Goal: Complete application form: Complete application form

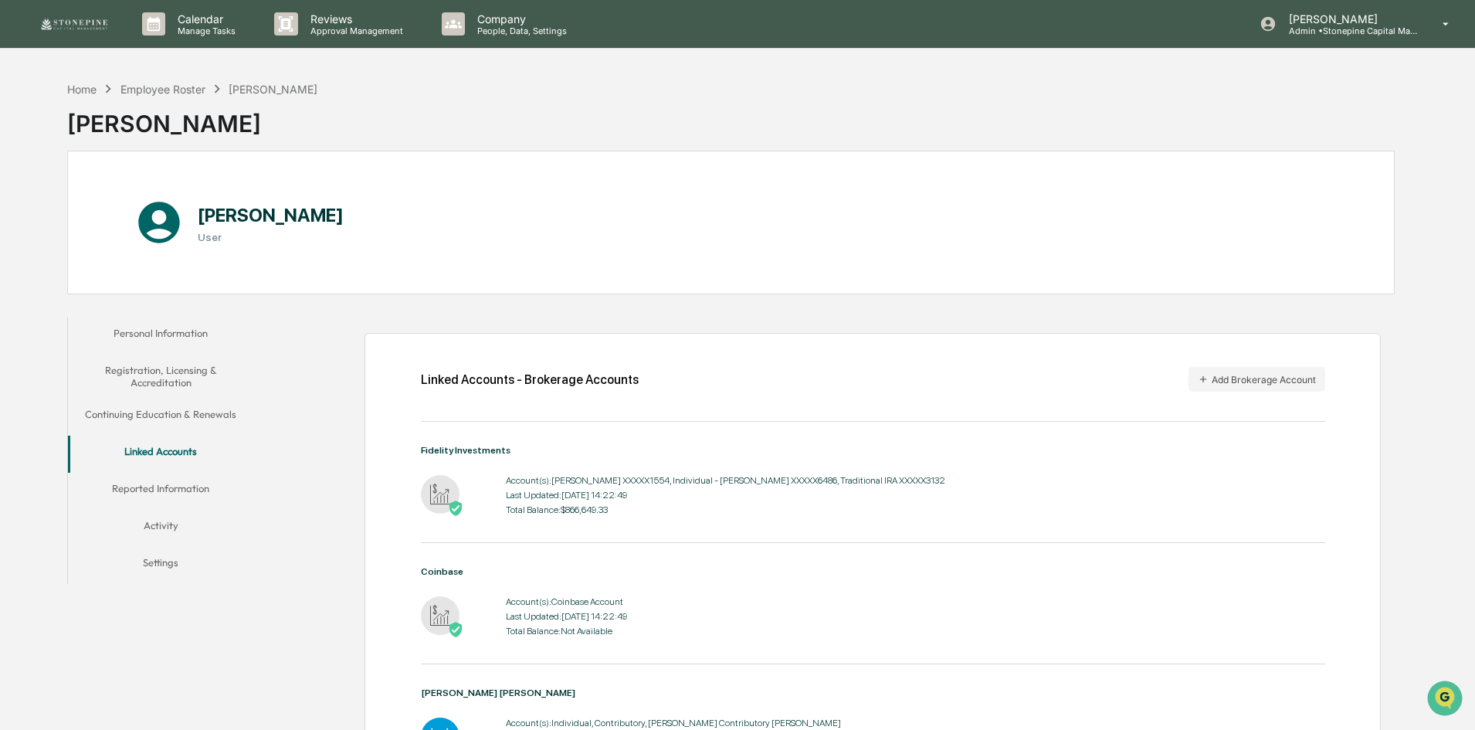
click at [90, 87] on div "Home" at bounding box center [81, 89] width 29 height 13
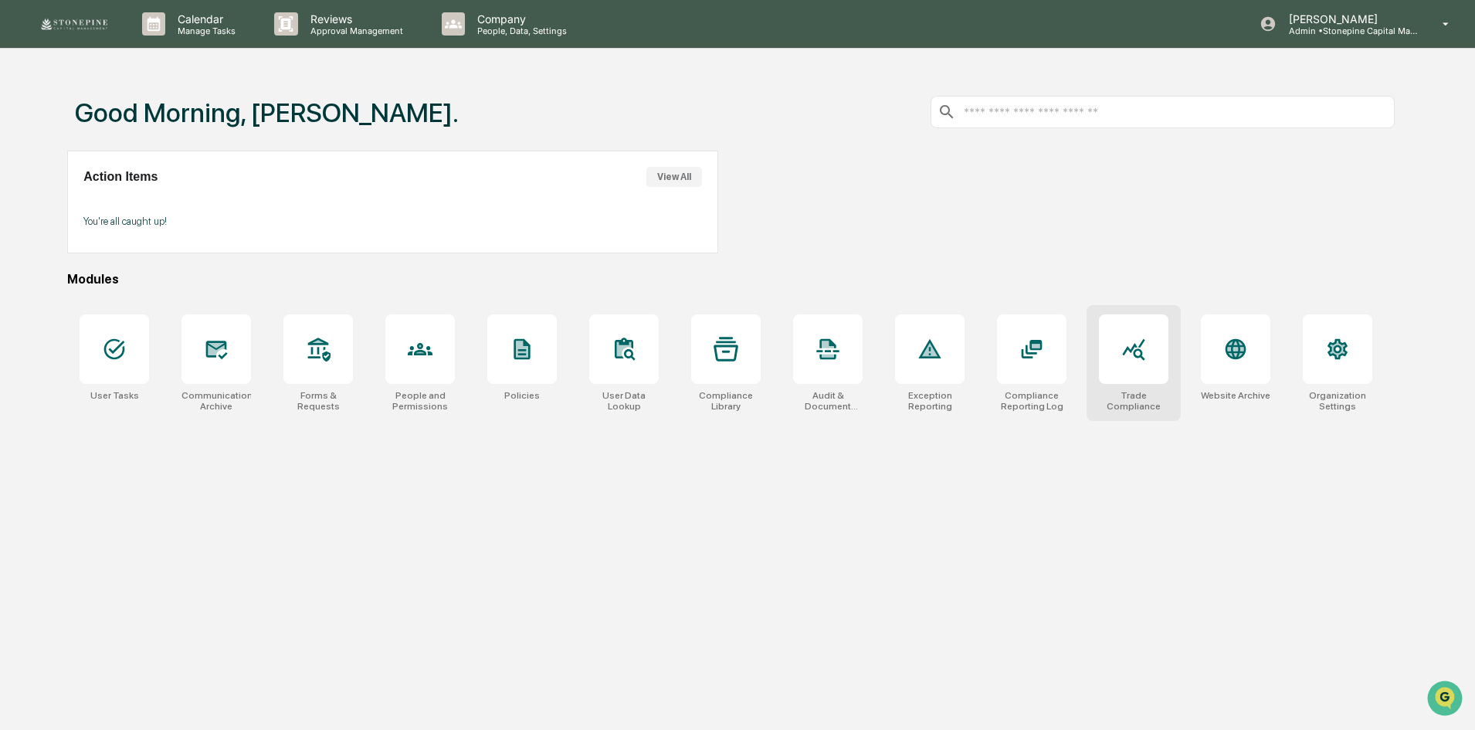
click at [1137, 378] on div at bounding box center [1134, 349] width 70 height 70
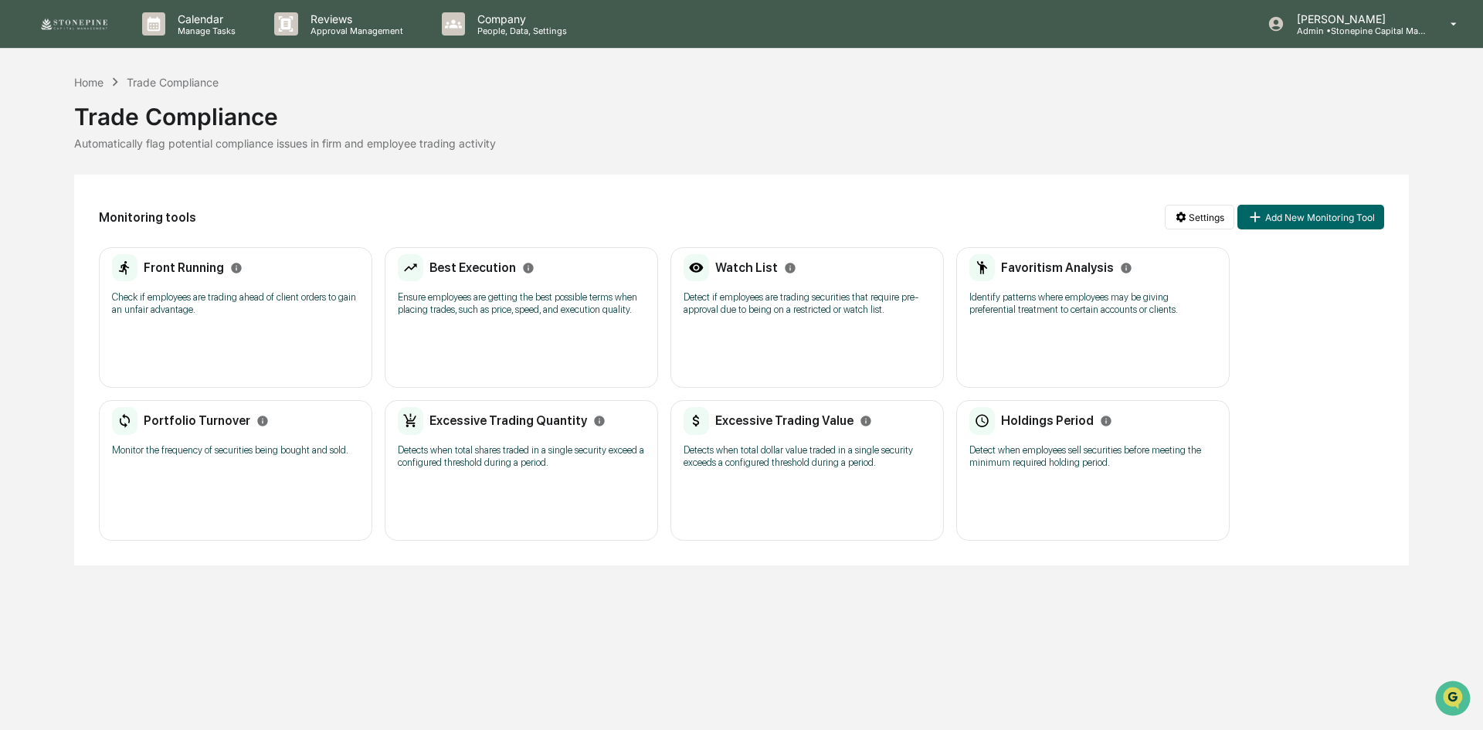
click at [778, 276] on div "Watch List" at bounding box center [739, 268] width 113 height 28
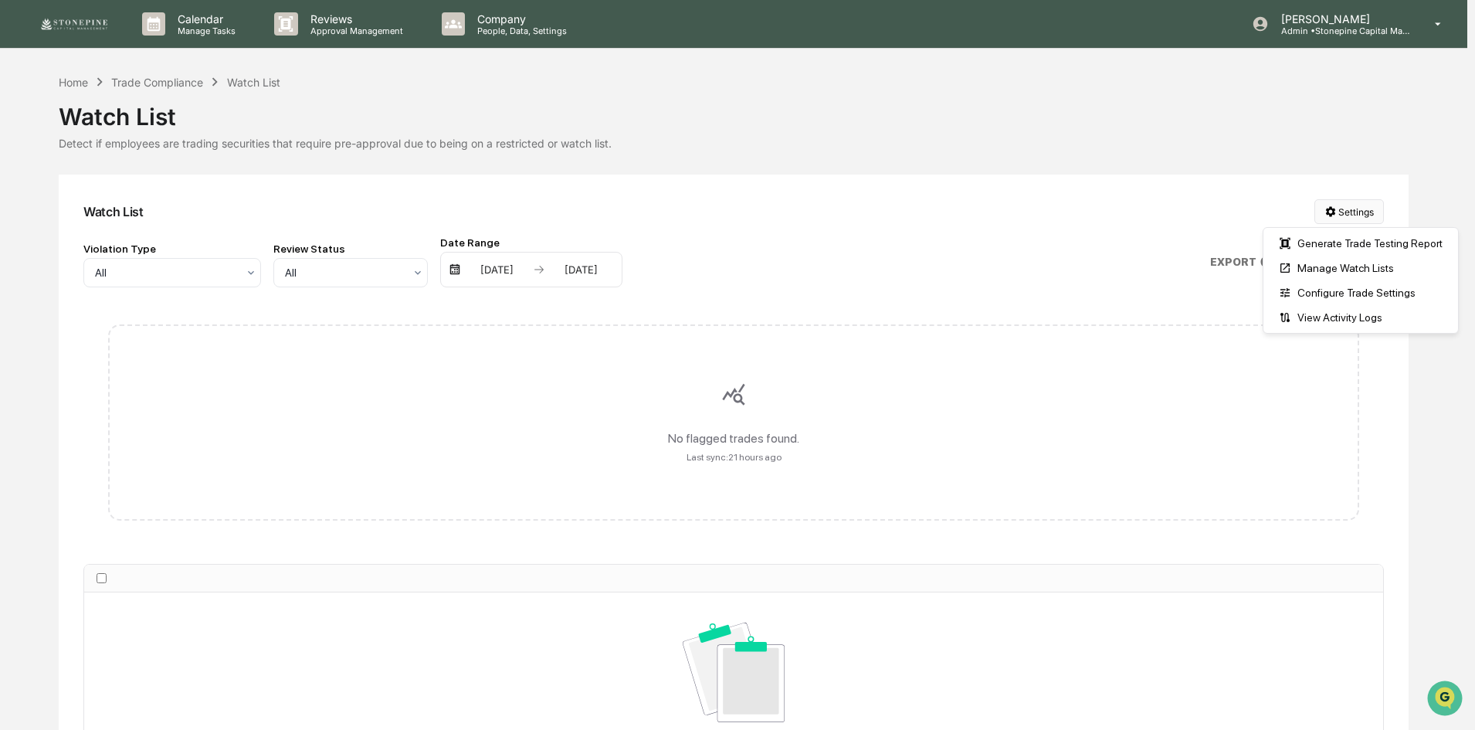
click at [1357, 209] on html "Calendar Manage Tasks Reviews Approval Management Company People, Data, Setting…" at bounding box center [737, 365] width 1475 height 730
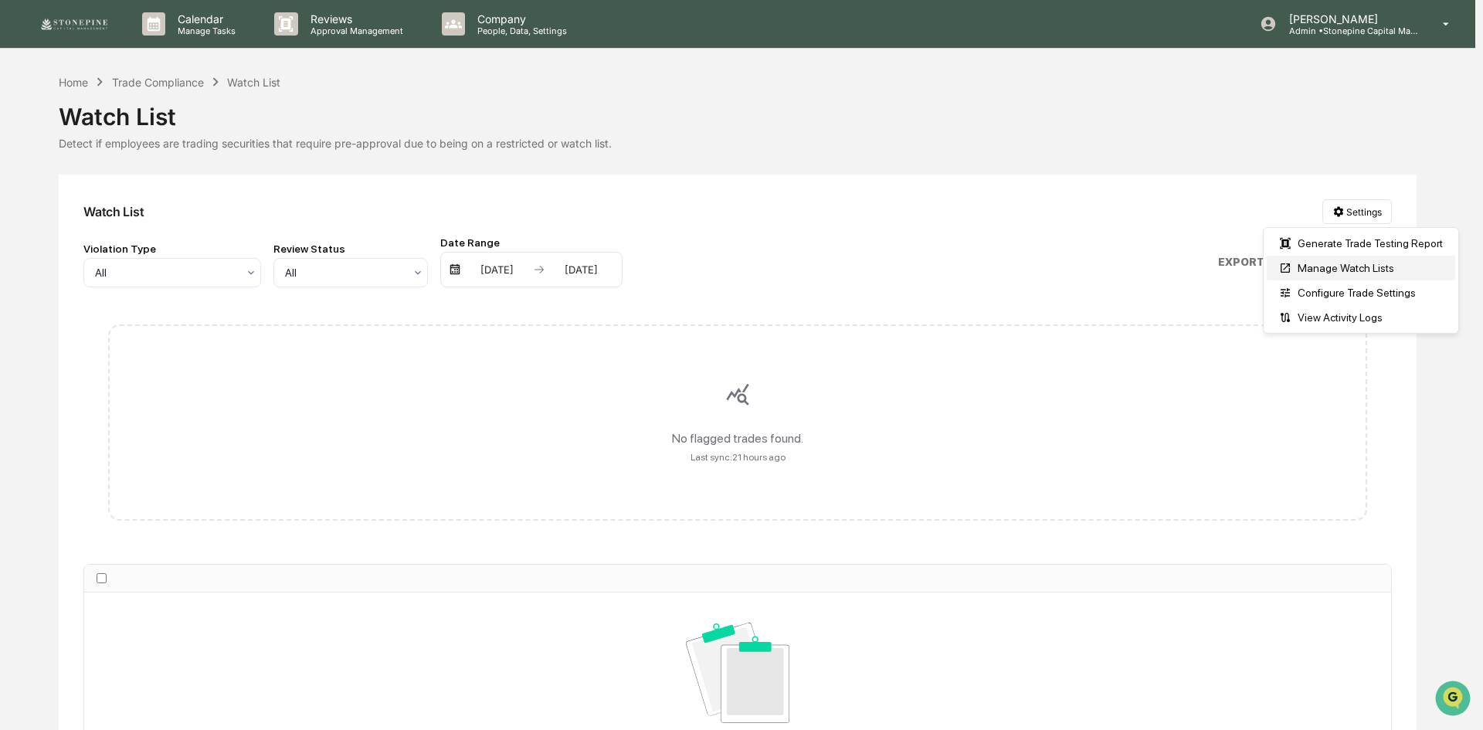
click at [1346, 273] on div "Manage Watch Lists" at bounding box center [1360, 268] width 188 height 25
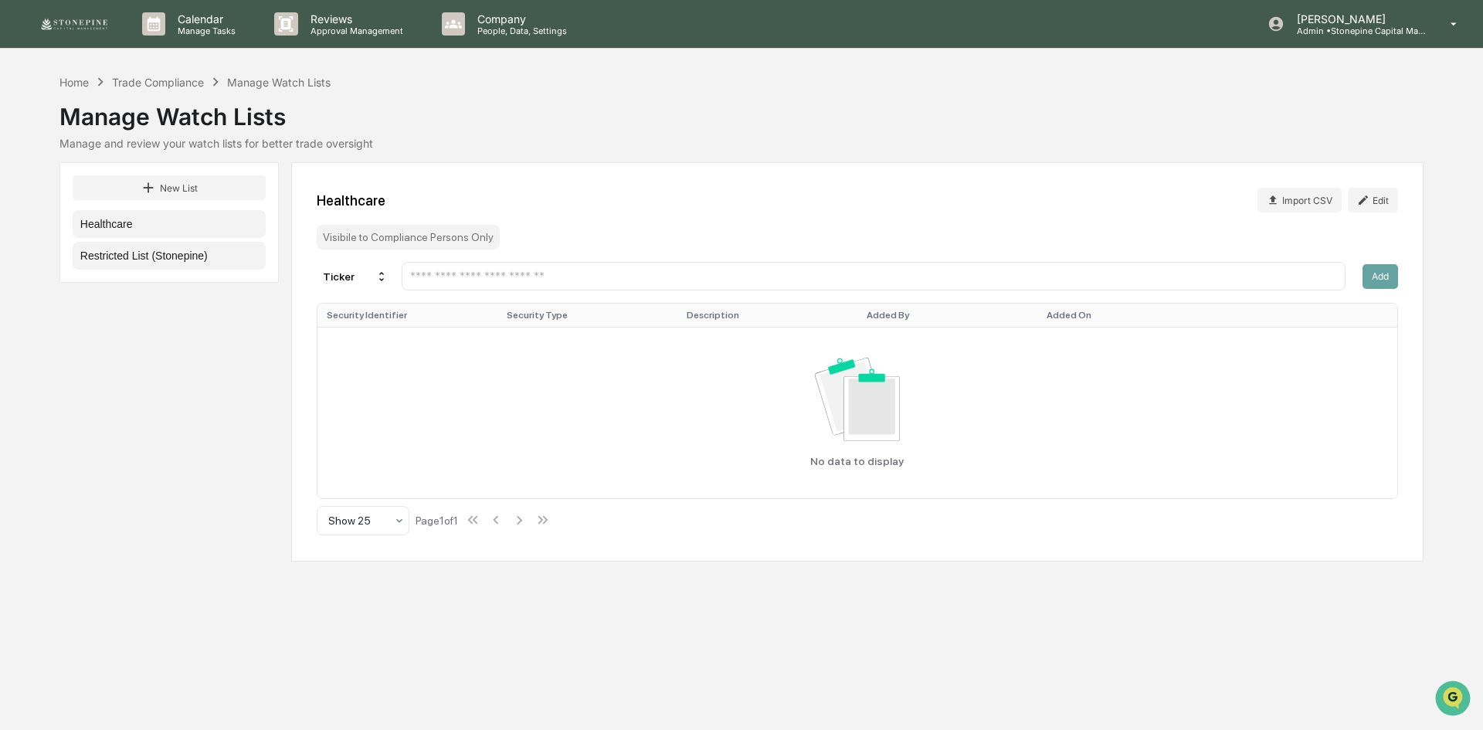
click at [172, 250] on button "Restricted List (Stonepine)" at bounding box center [169, 256] width 193 height 28
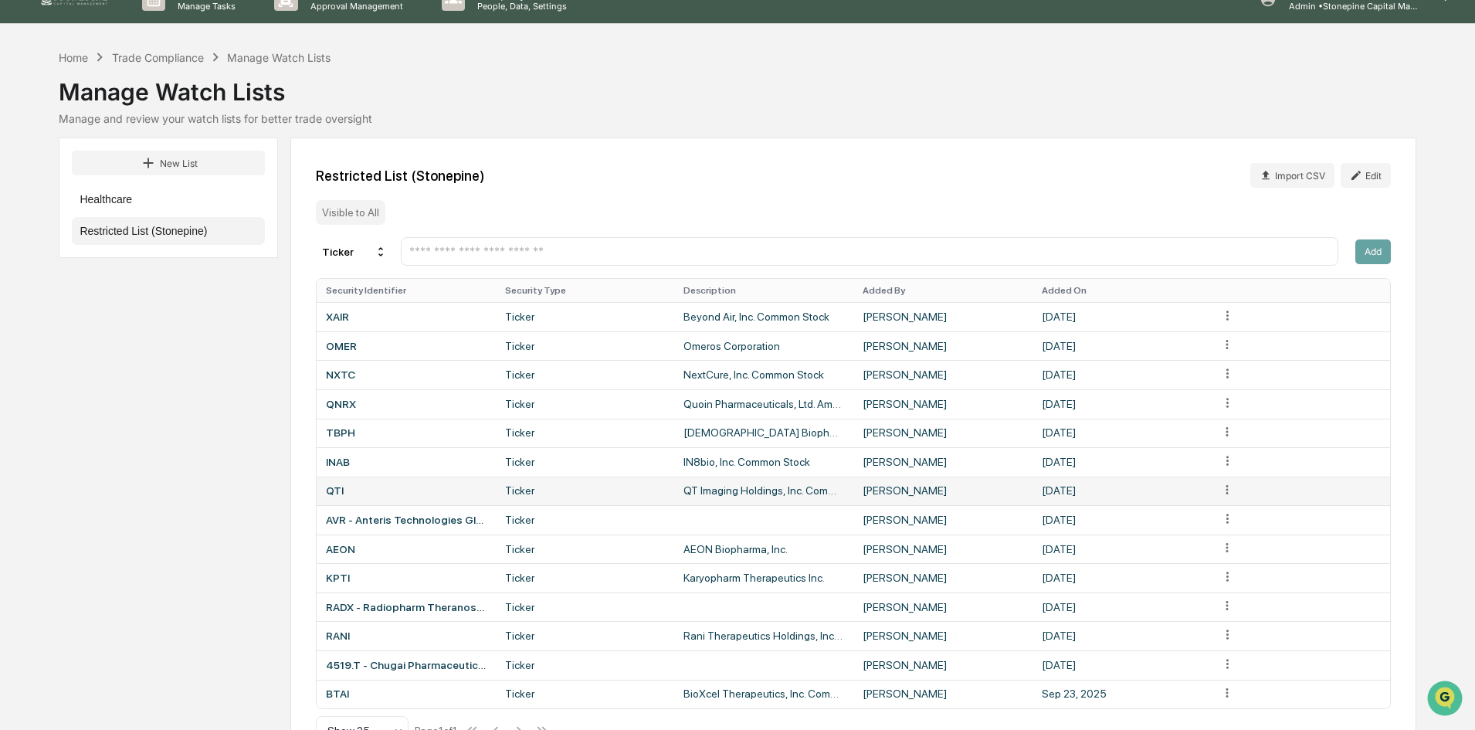
scroll to position [67, 0]
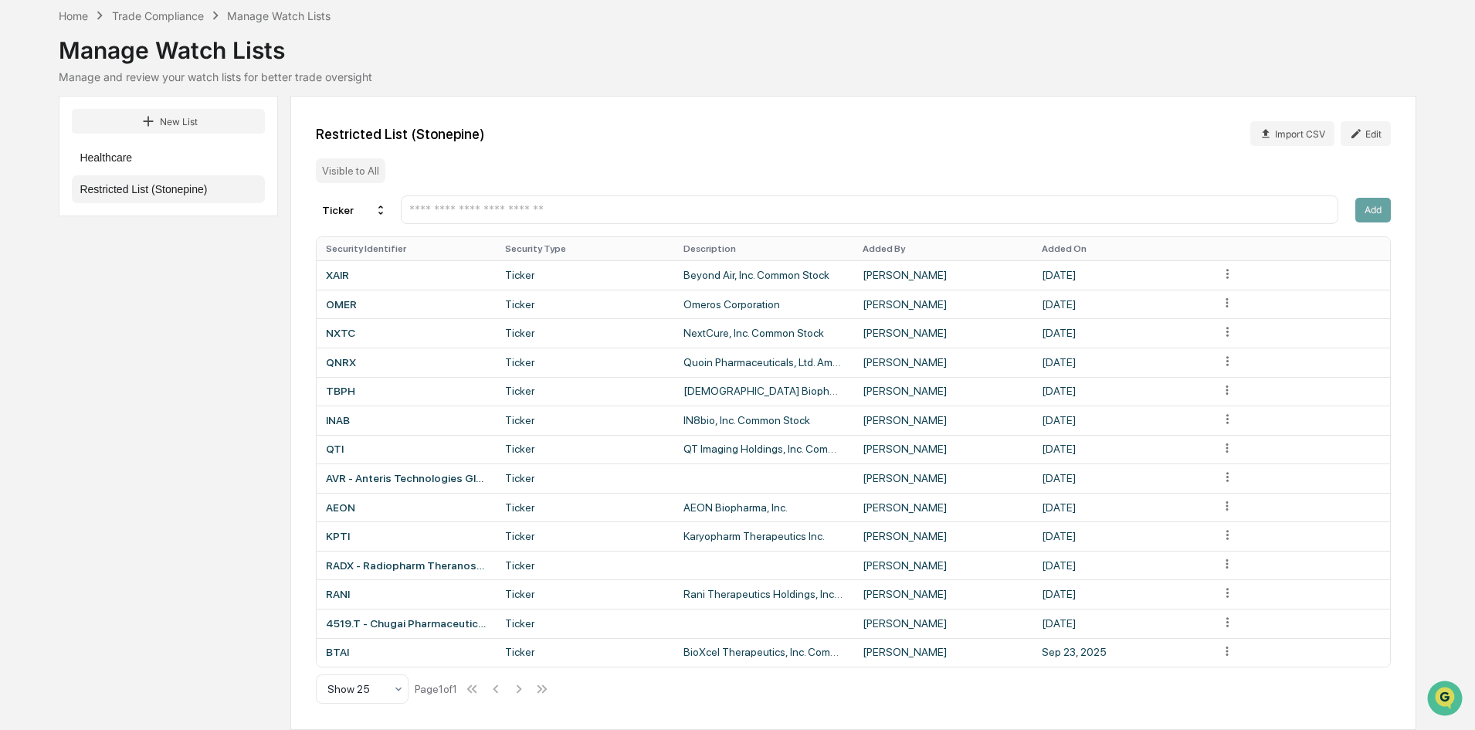
click at [653, 212] on input "text" at bounding box center [869, 209] width 923 height 15
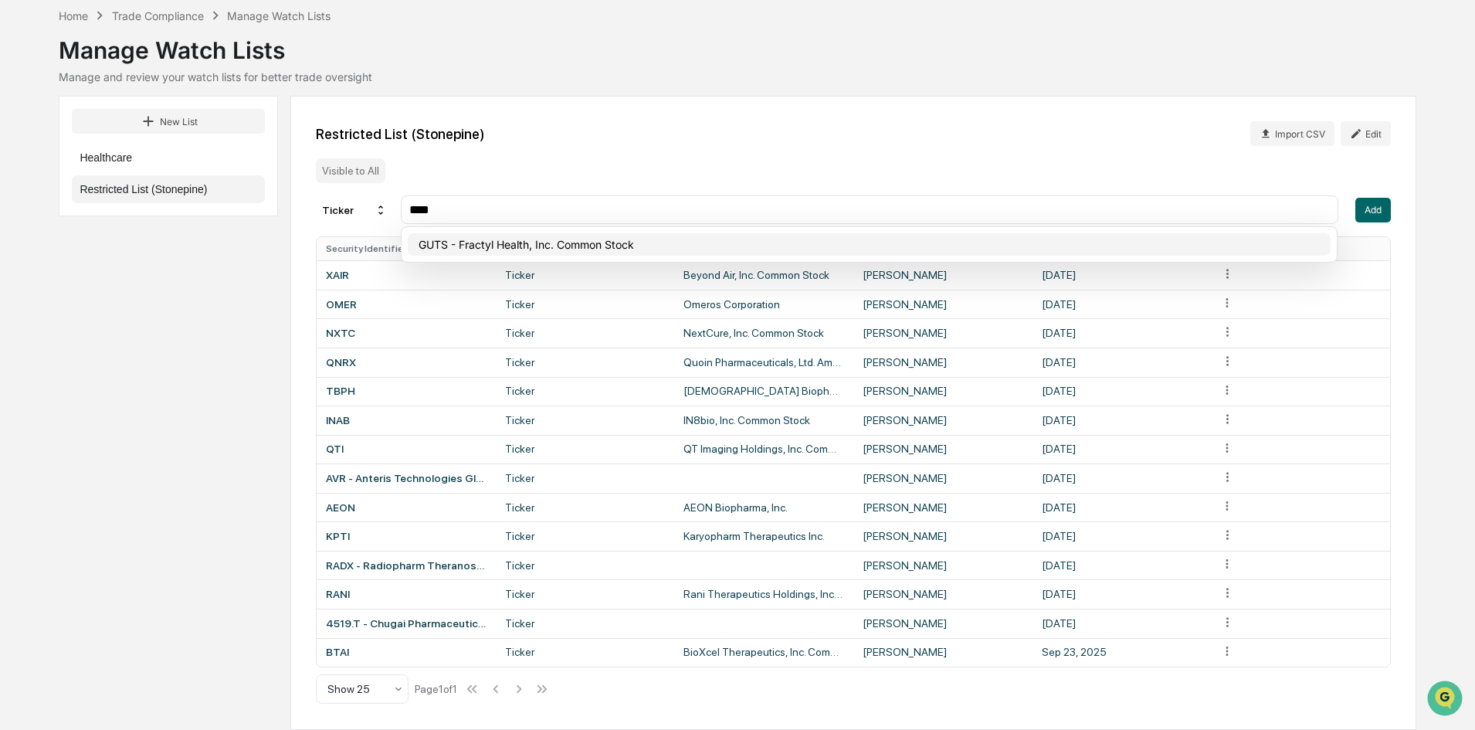
type input "****"
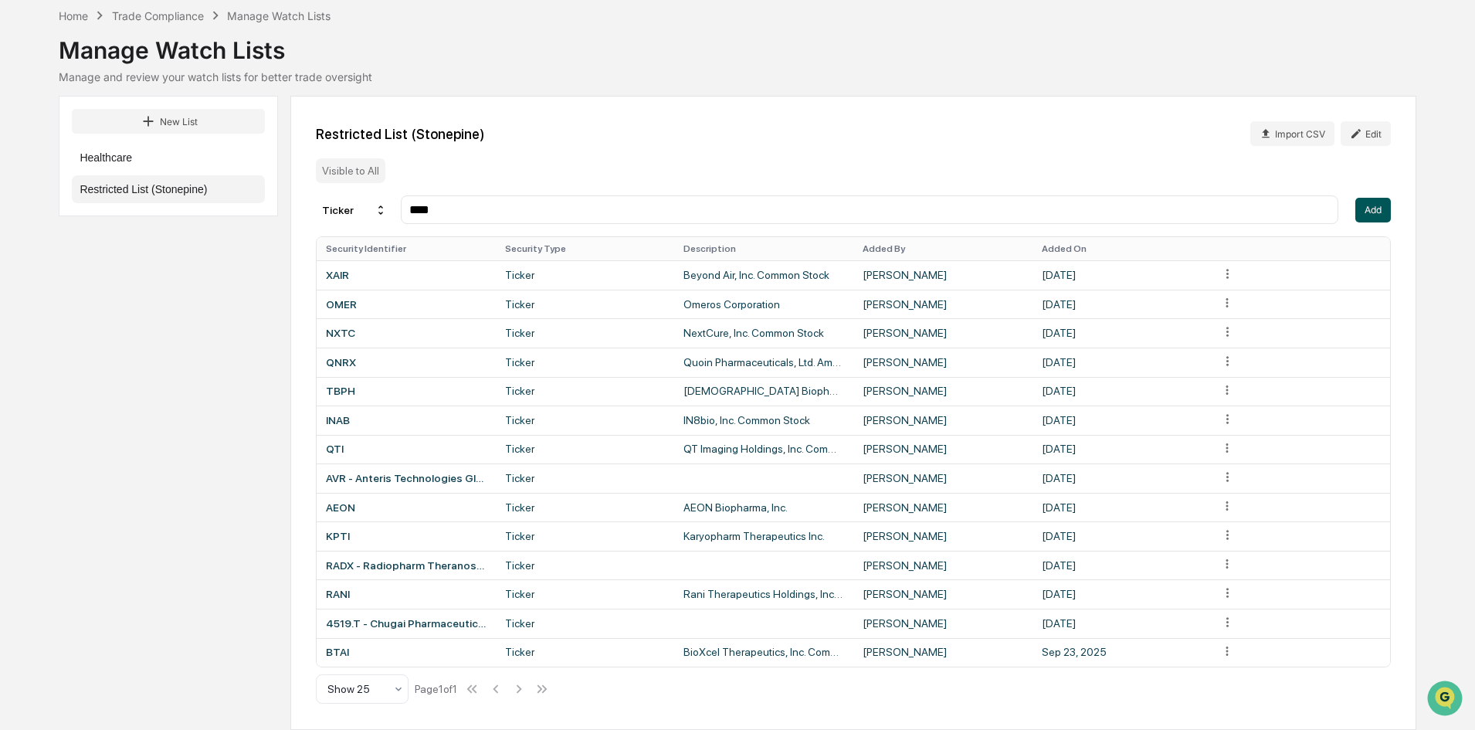
click at [1380, 211] on button "Add" at bounding box center [1373, 210] width 36 height 25
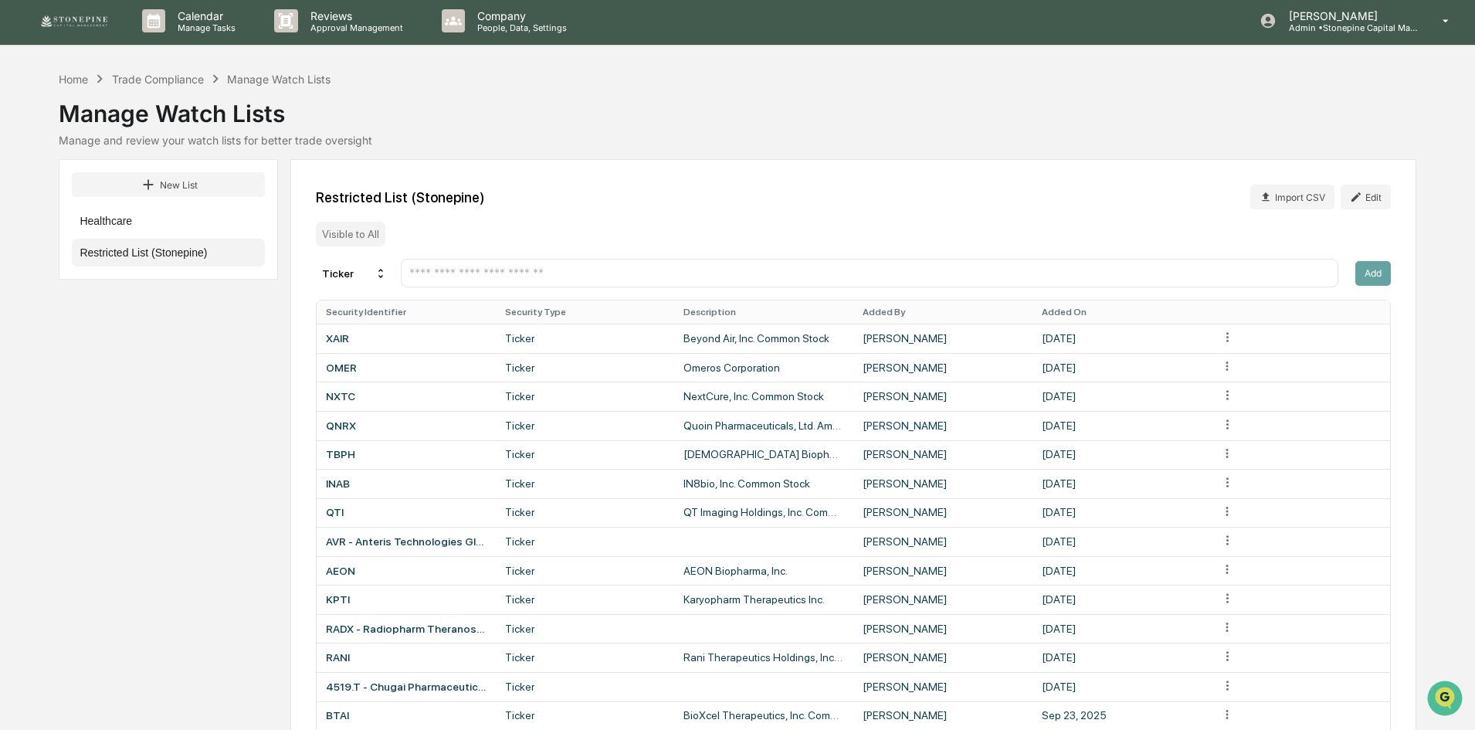
scroll to position [0, 0]
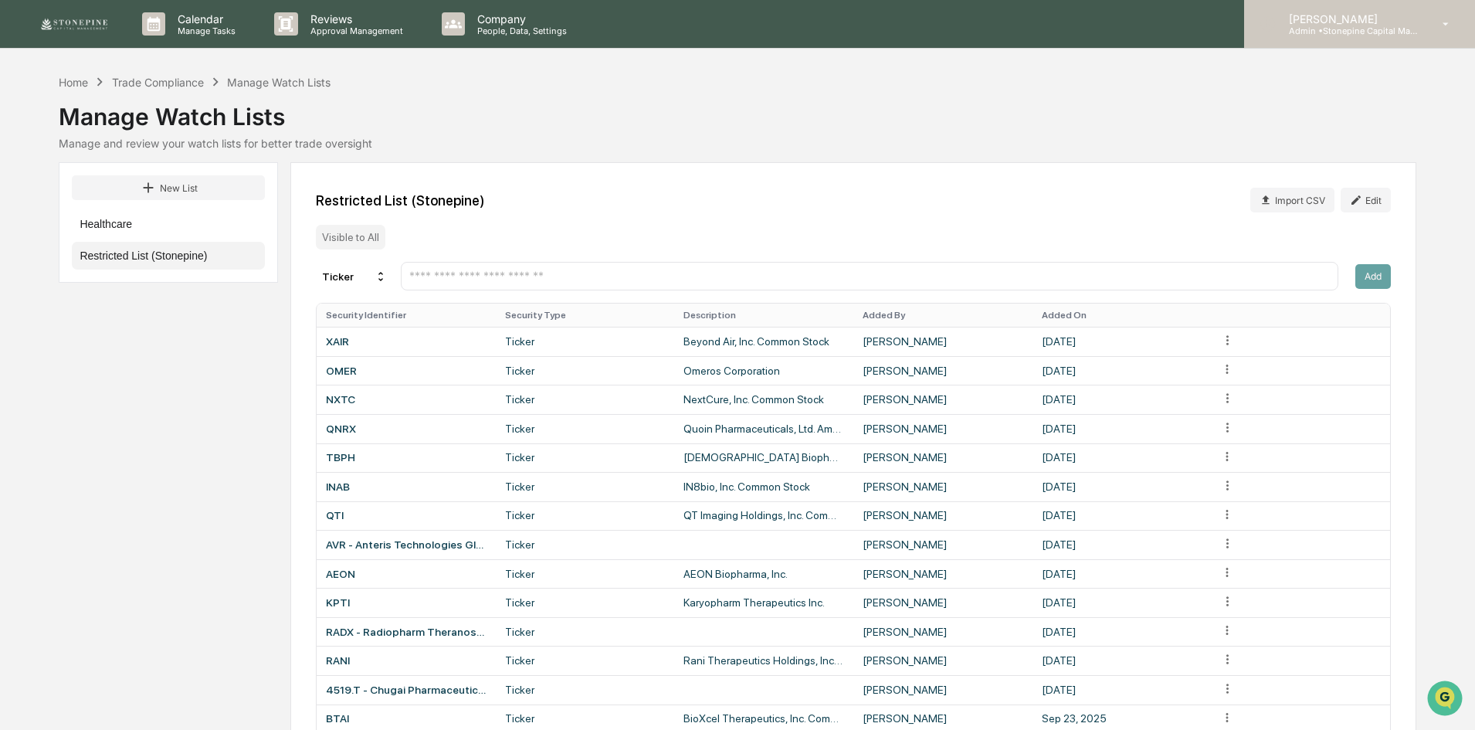
click at [1385, 15] on p "[PERSON_NAME]" at bounding box center [1348, 18] width 144 height 13
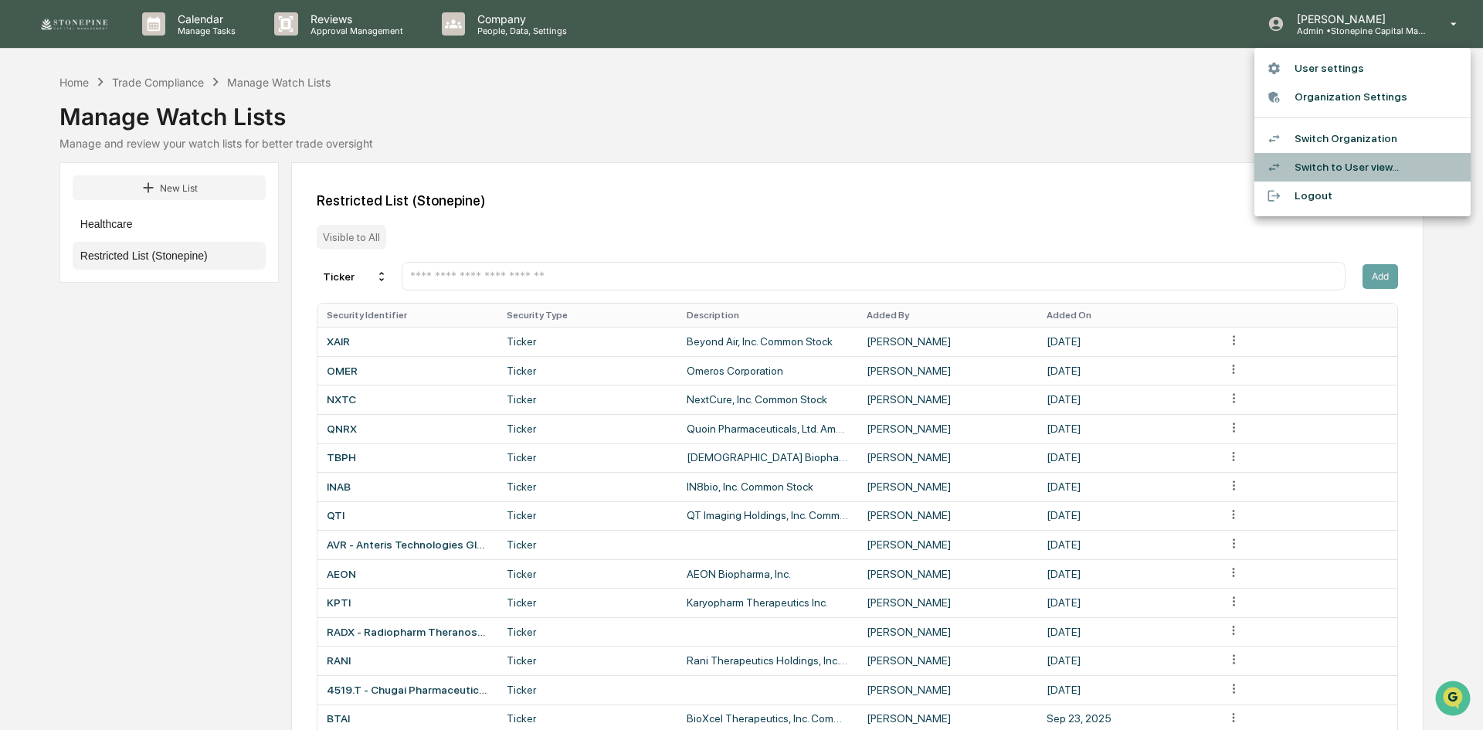
click at [1377, 174] on li "Switch to User view..." at bounding box center [1362, 167] width 216 height 29
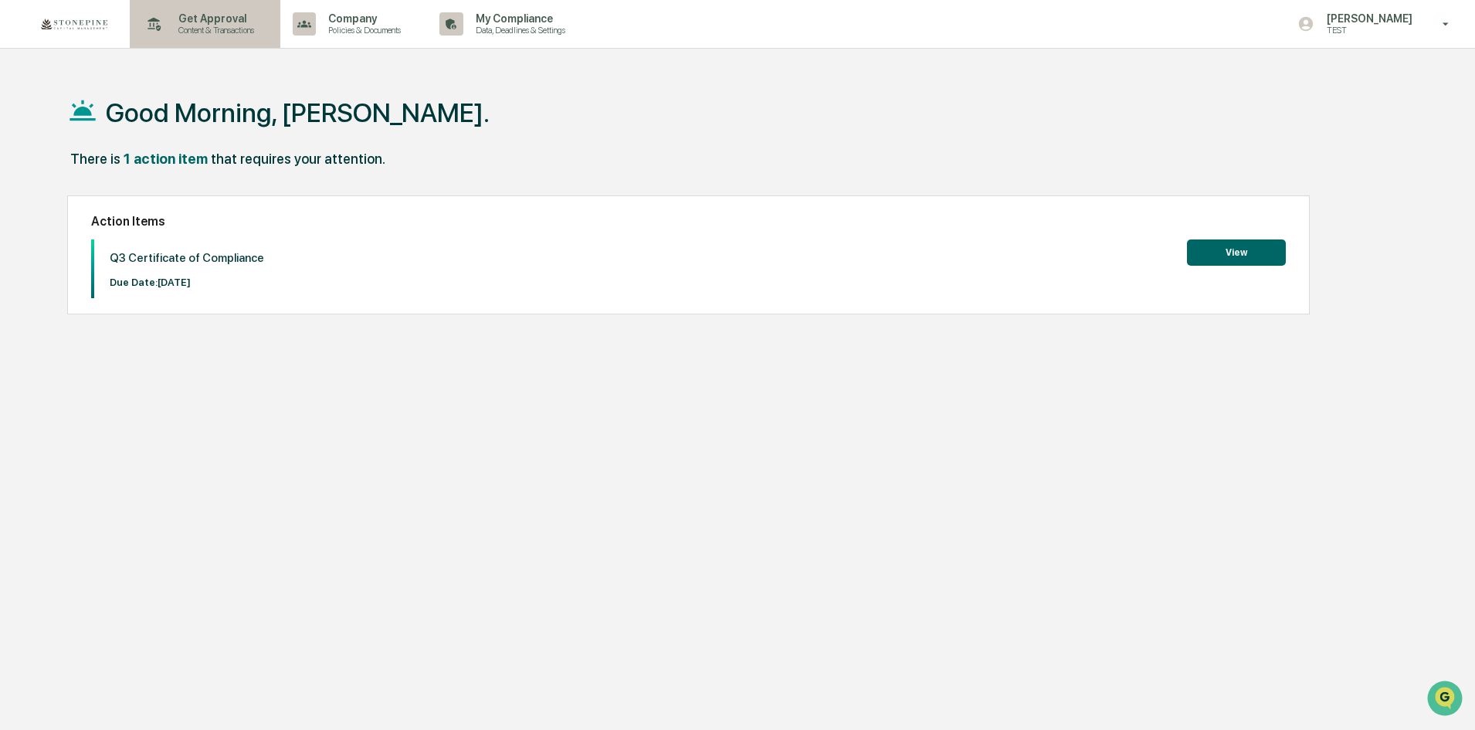
click at [220, 31] on p "Content & Transactions" at bounding box center [214, 30] width 96 height 11
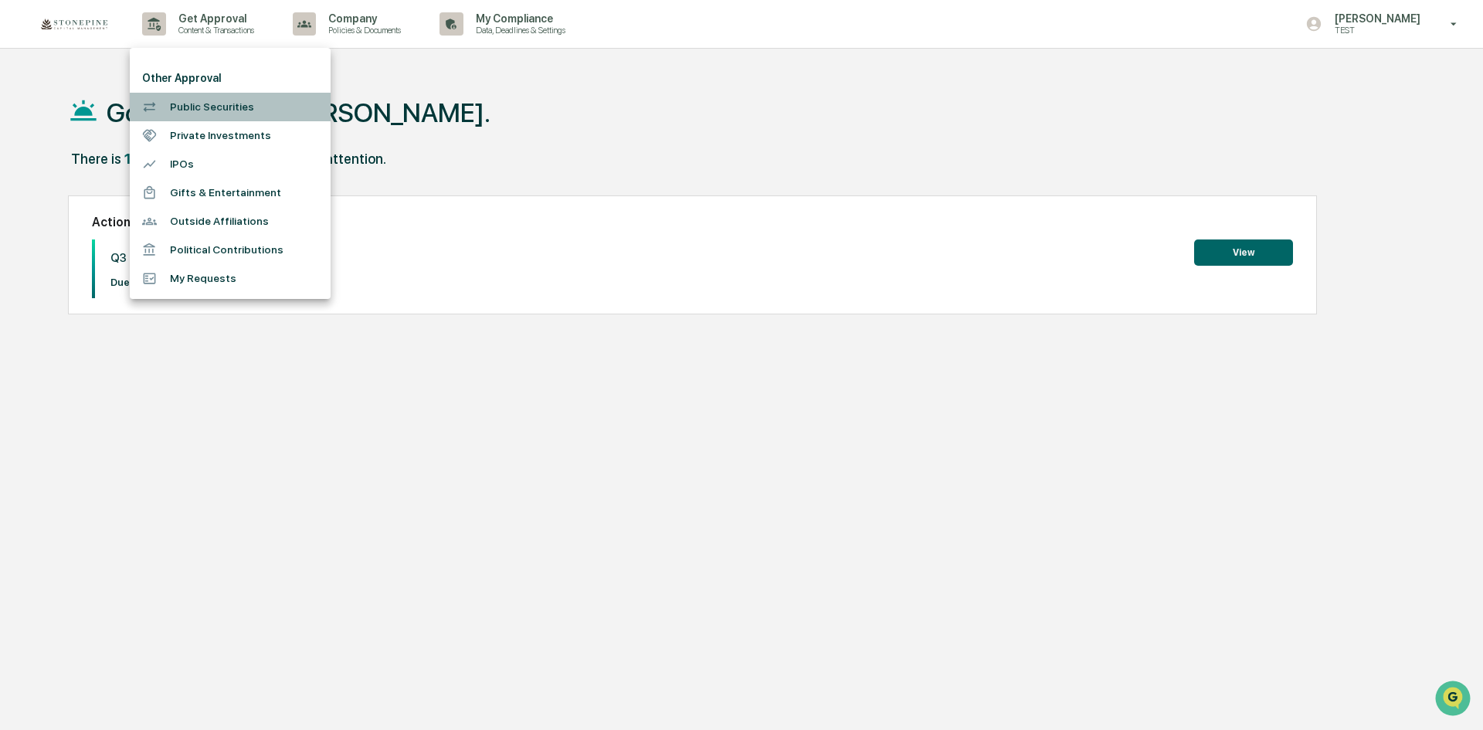
click at [206, 103] on li "Public Securities" at bounding box center [230, 107] width 201 height 29
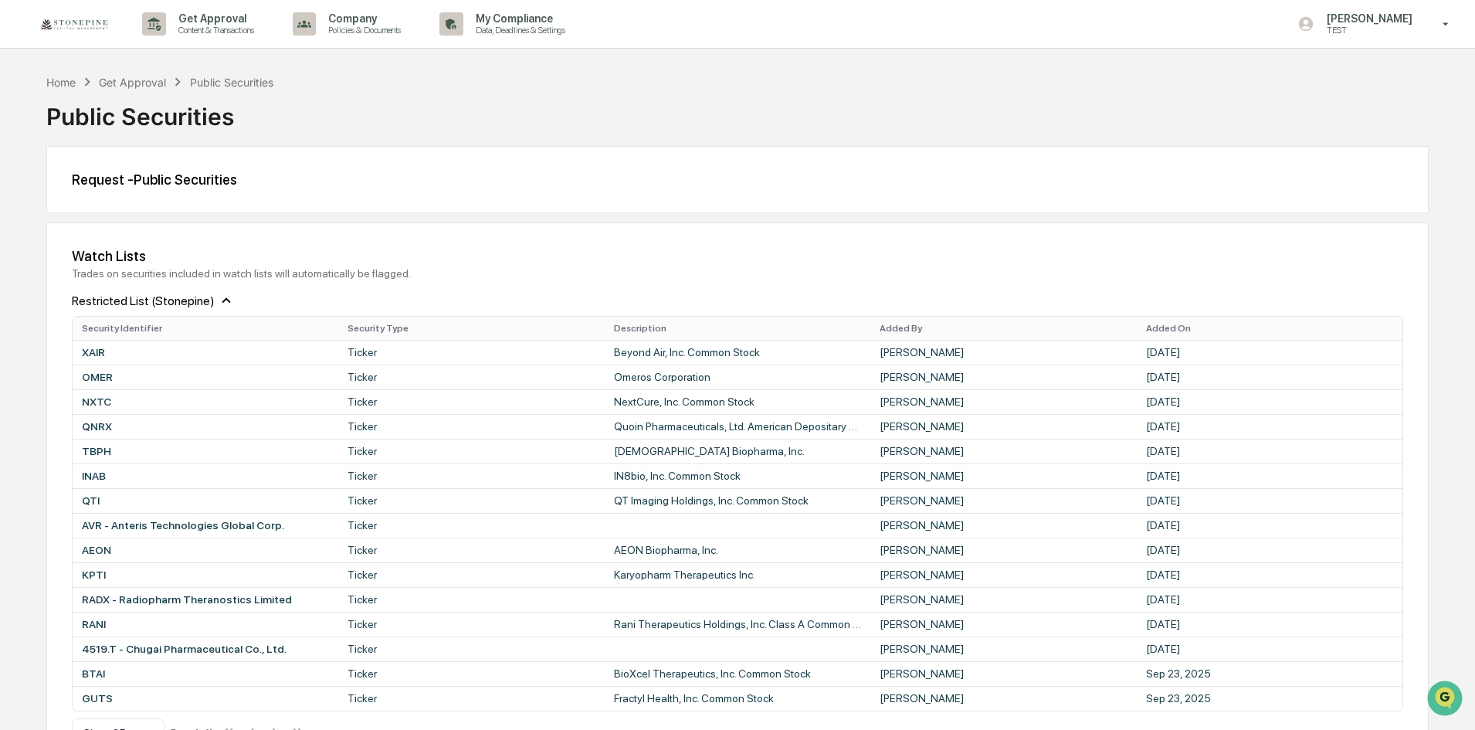
click at [87, 30] on img at bounding box center [74, 24] width 74 height 18
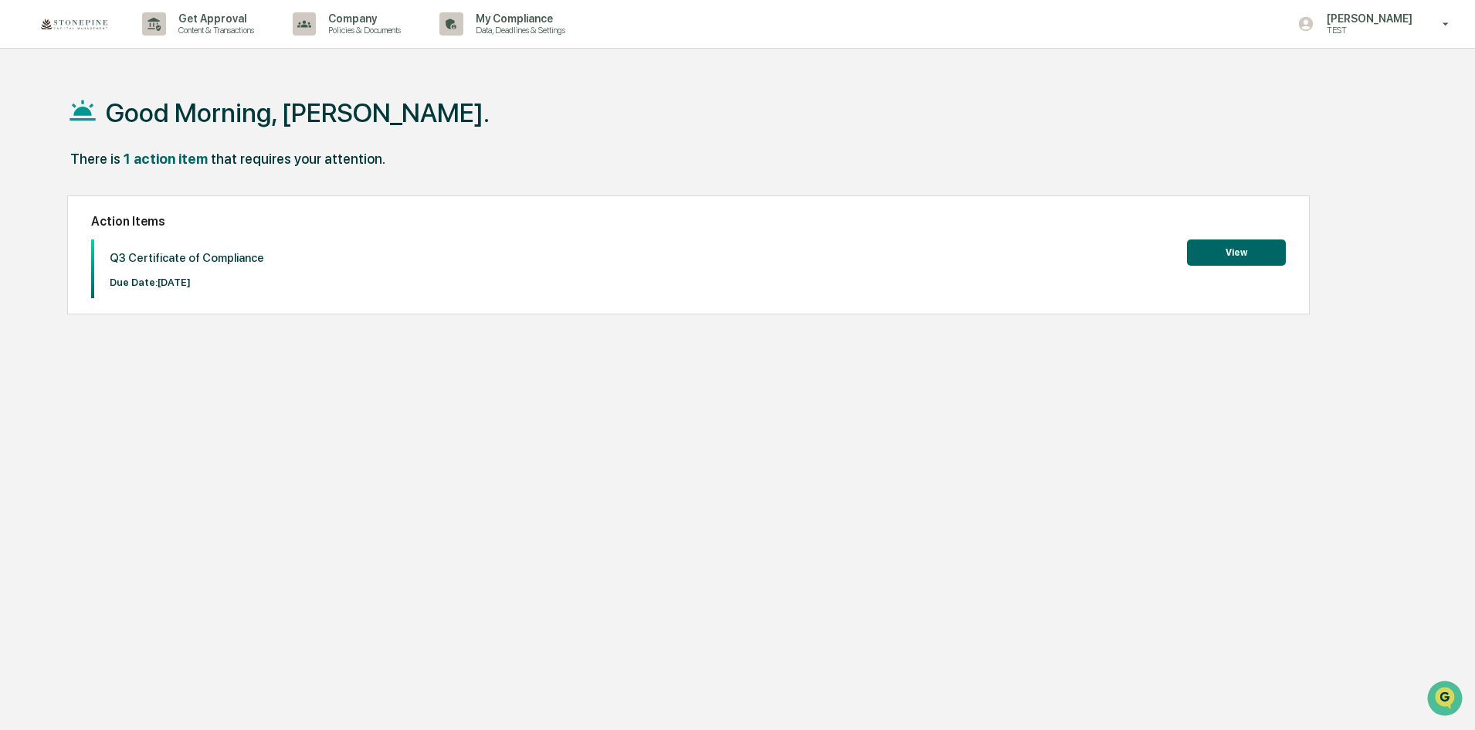
click at [1235, 256] on button "View" at bounding box center [1236, 252] width 99 height 26
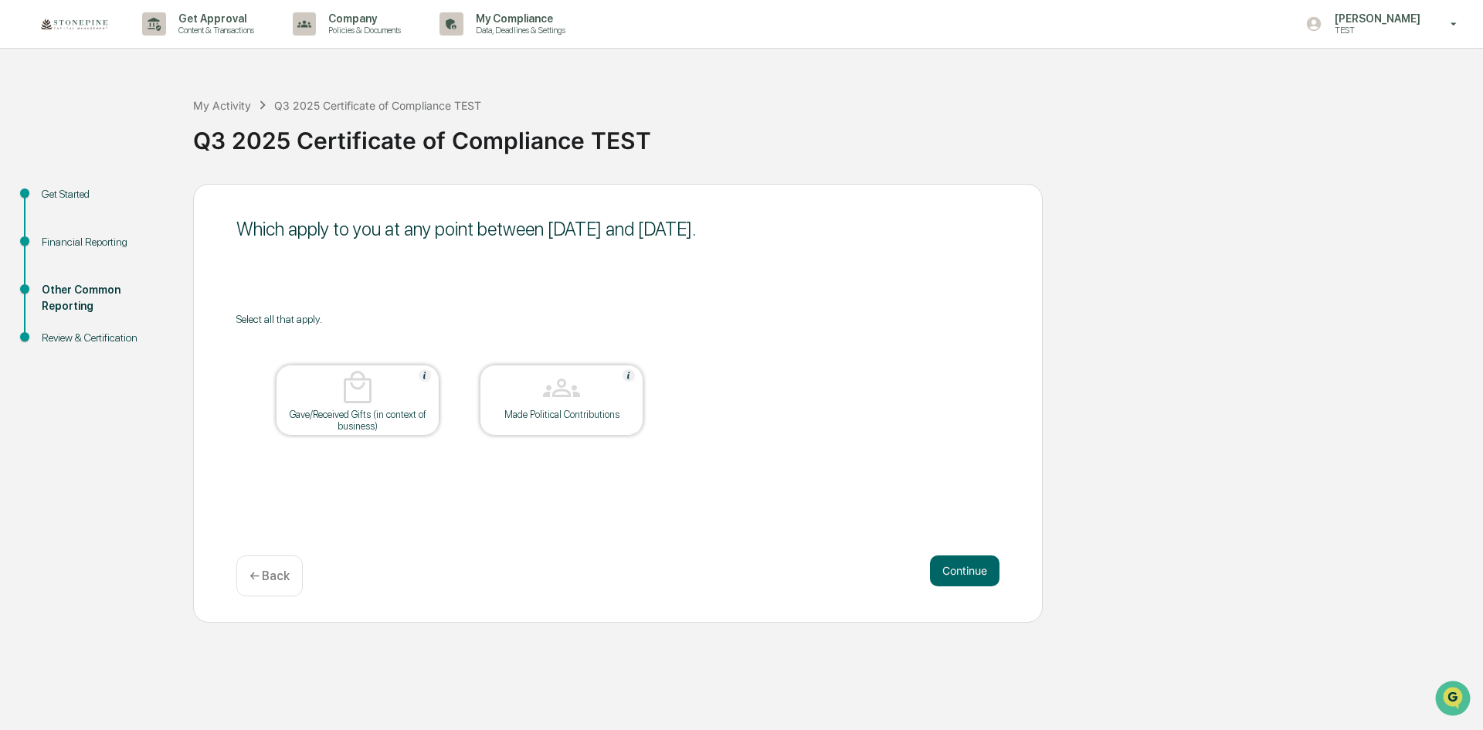
click at [76, 192] on div "Get Started" at bounding box center [105, 194] width 127 height 16
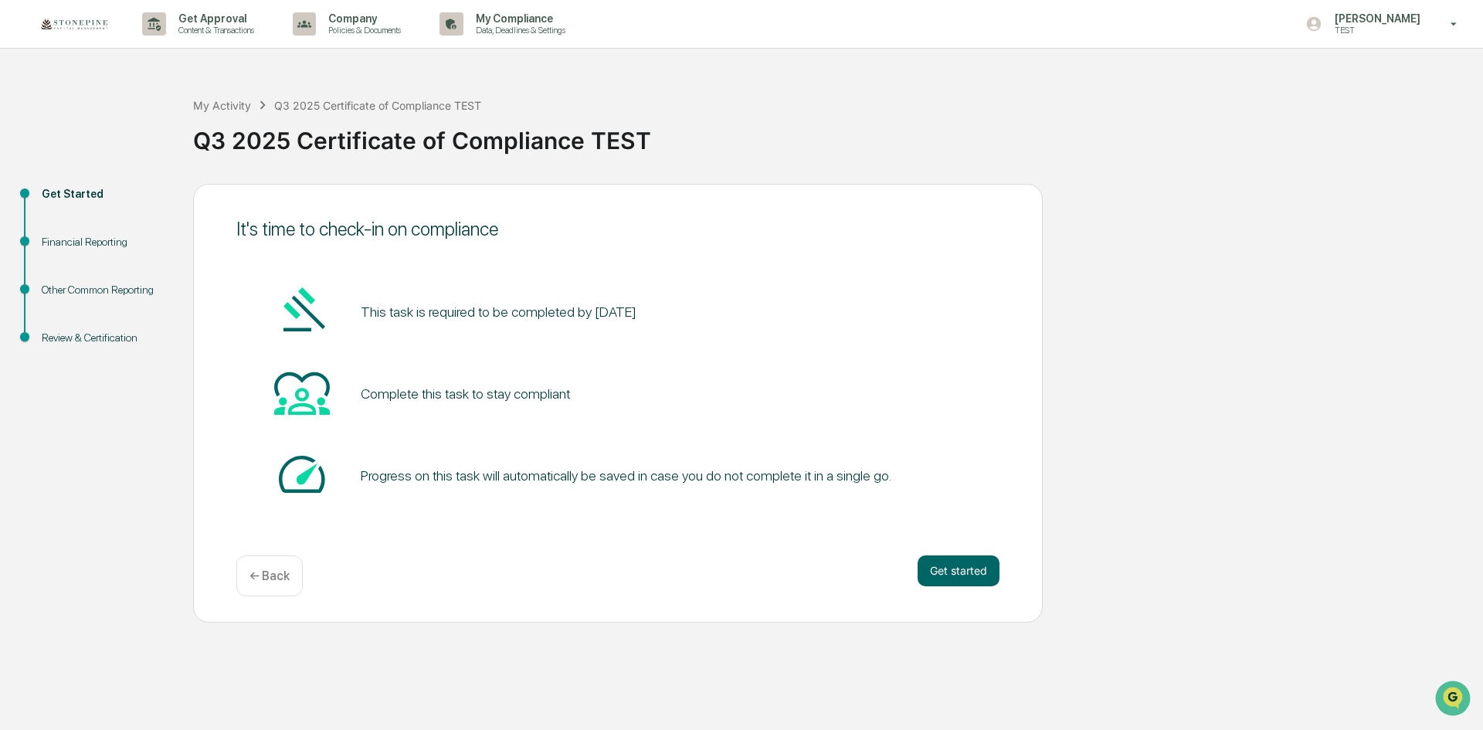
click at [70, 247] on div "Financial Reporting" at bounding box center [105, 242] width 127 height 16
click at [93, 243] on div "Financial Reporting" at bounding box center [105, 242] width 127 height 16
click at [968, 568] on button "Get started" at bounding box center [958, 570] width 82 height 31
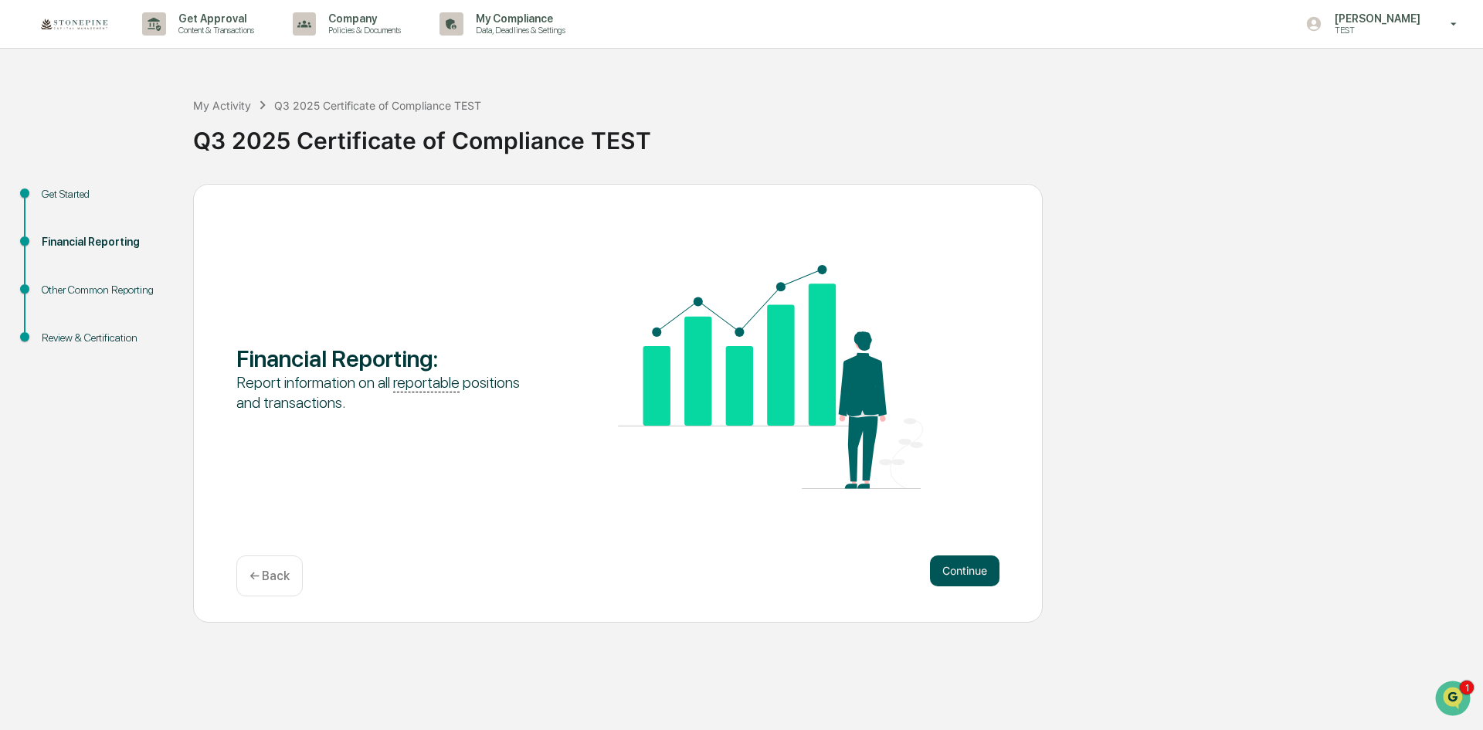
click at [955, 579] on button "Continue" at bounding box center [965, 570] width 70 height 31
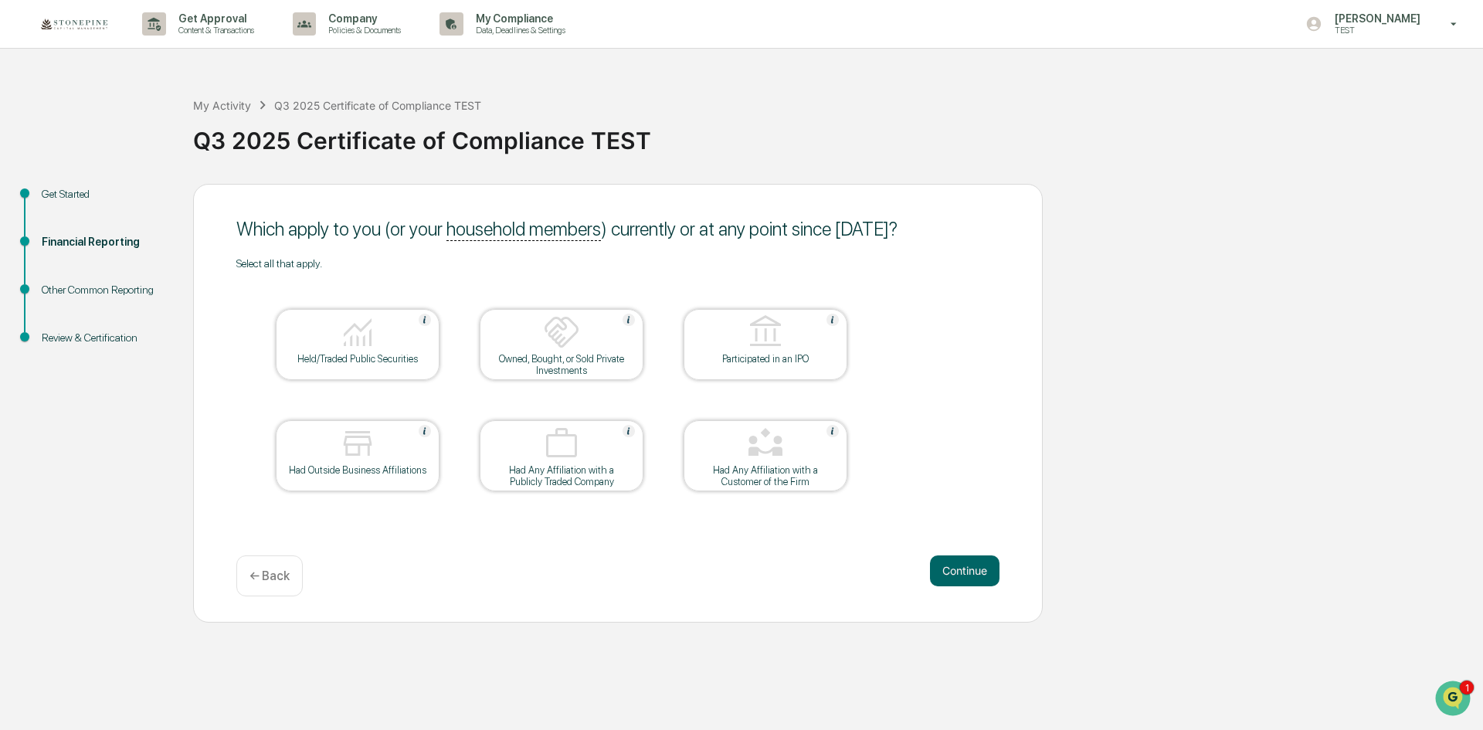
click at [335, 364] on div "Held/Traded Public Securities" at bounding box center [358, 344] width 164 height 71
click at [639, 363] on div "Owned, Bought, or Sold Private Investments" at bounding box center [562, 344] width 164 height 71
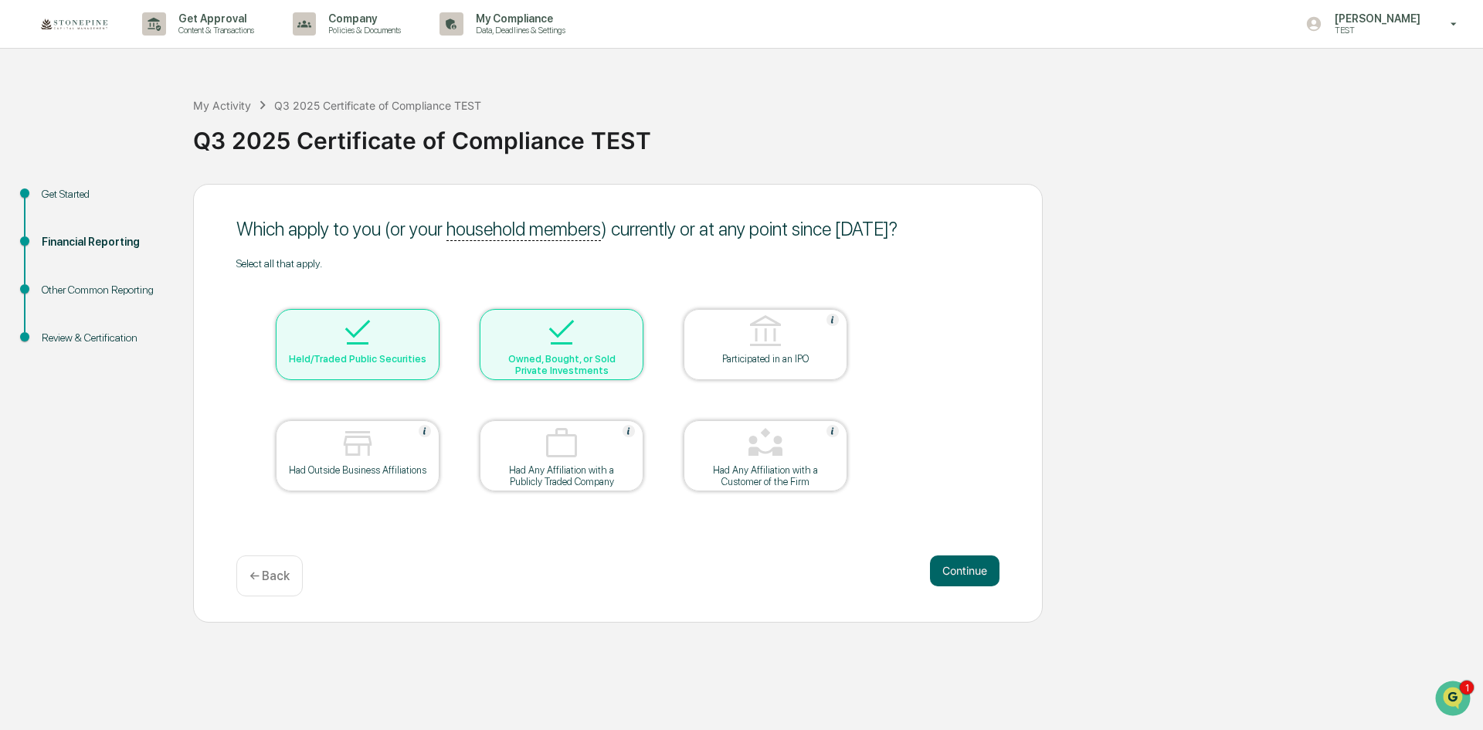
click at [784, 477] on div "Had Any Affiliation with a Customer of the Firm" at bounding box center [765, 475] width 139 height 23
click at [651, 467] on table "Held/Traded Public Securities Owned, Bought, or Sold Private Investments Partic…" at bounding box center [561, 400] width 650 height 261
click at [598, 457] on div at bounding box center [561, 444] width 154 height 39
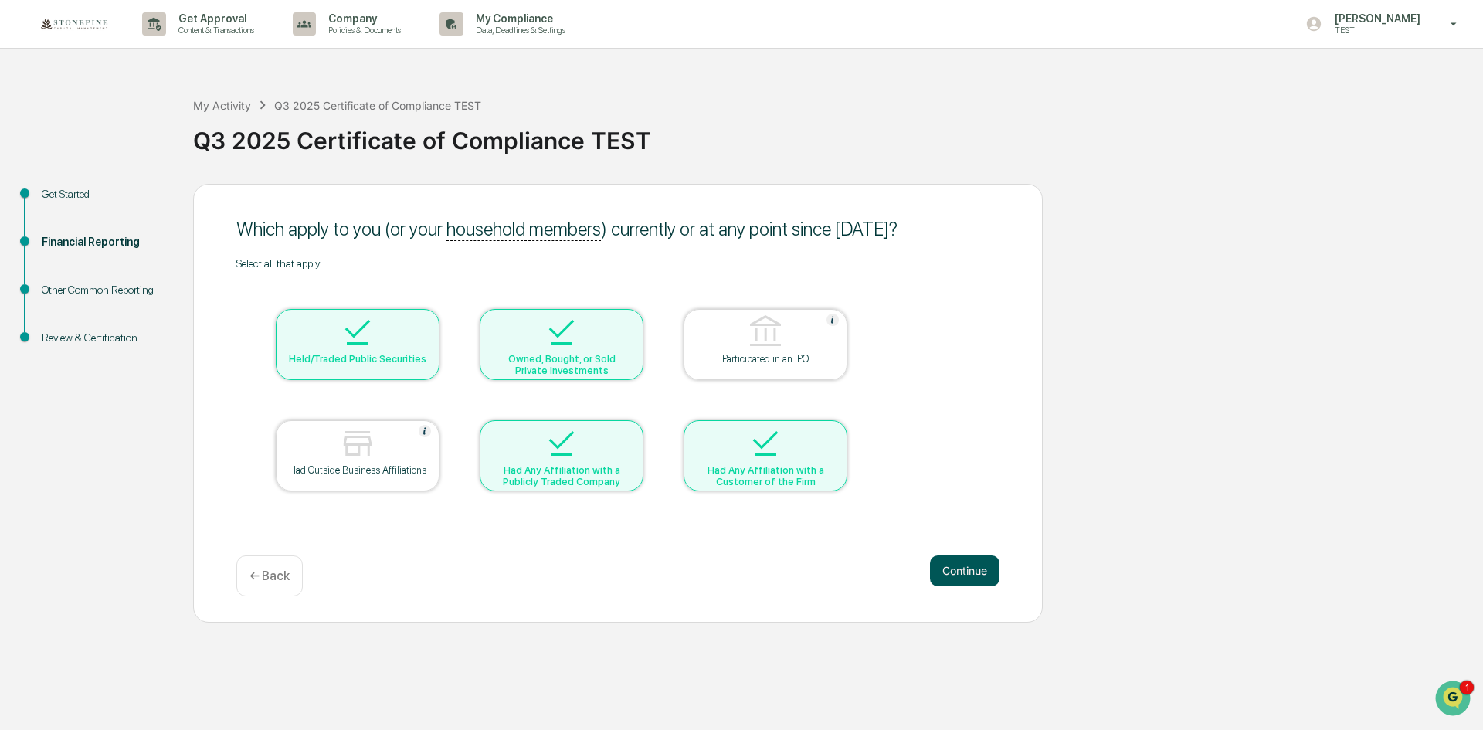
click at [976, 564] on button "Continue" at bounding box center [965, 570] width 70 height 31
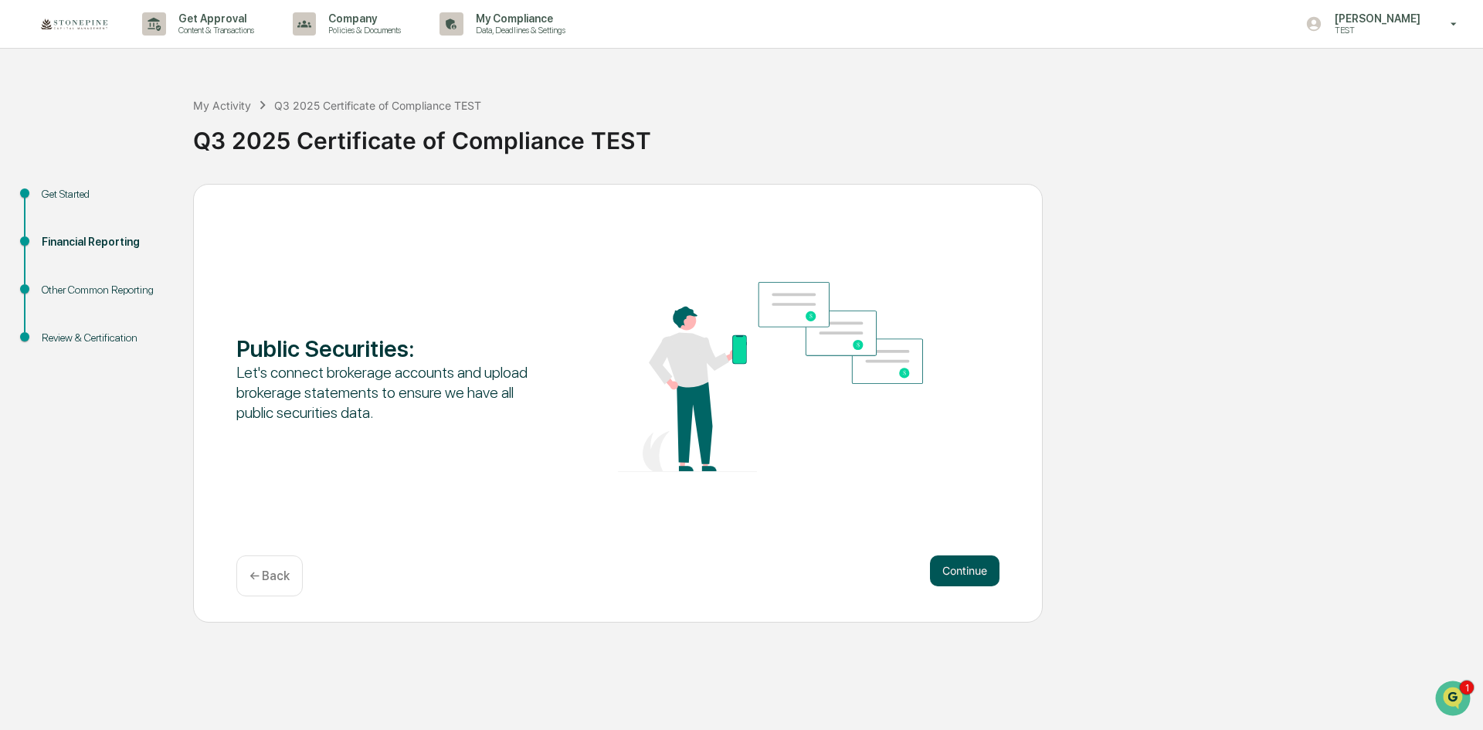
click at [972, 574] on button "Continue" at bounding box center [965, 570] width 70 height 31
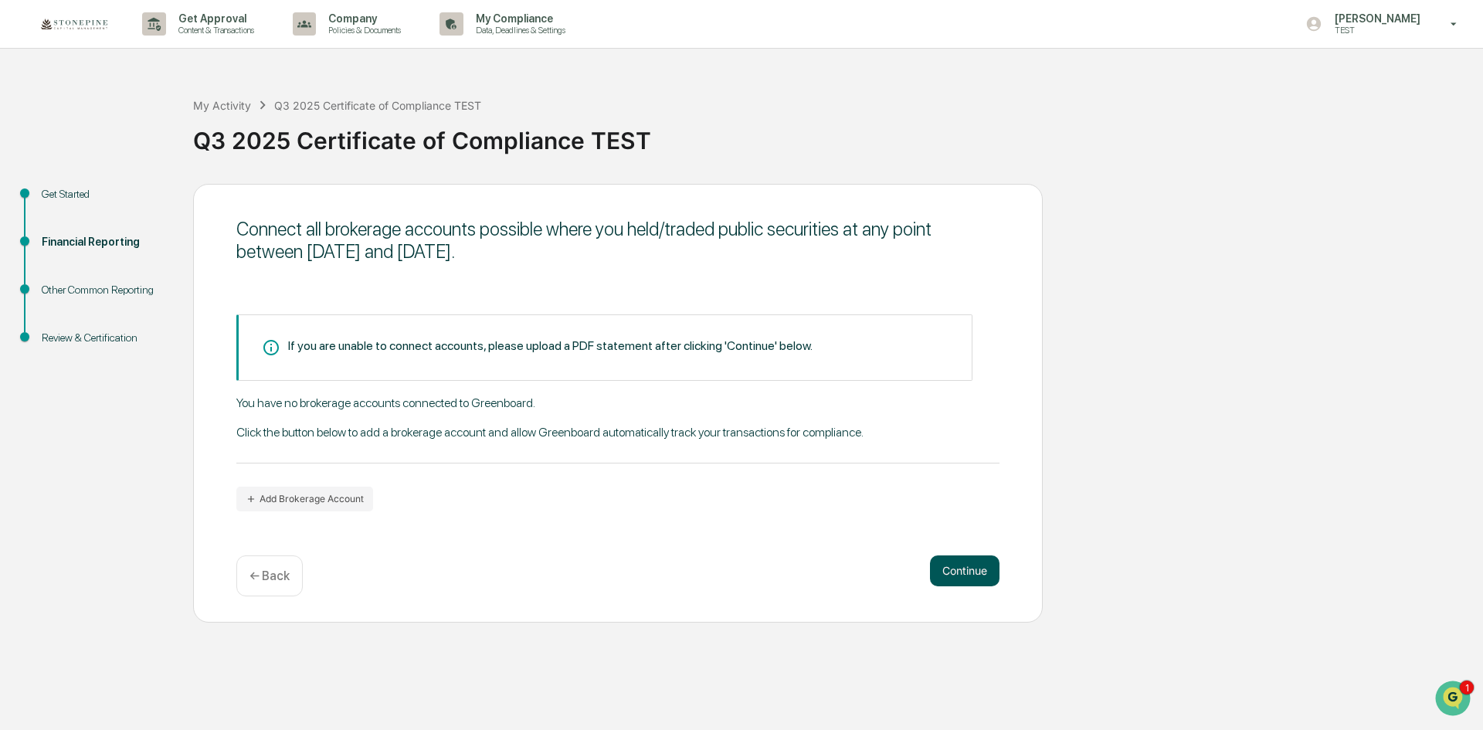
click at [967, 565] on button "Continue" at bounding box center [965, 570] width 70 height 31
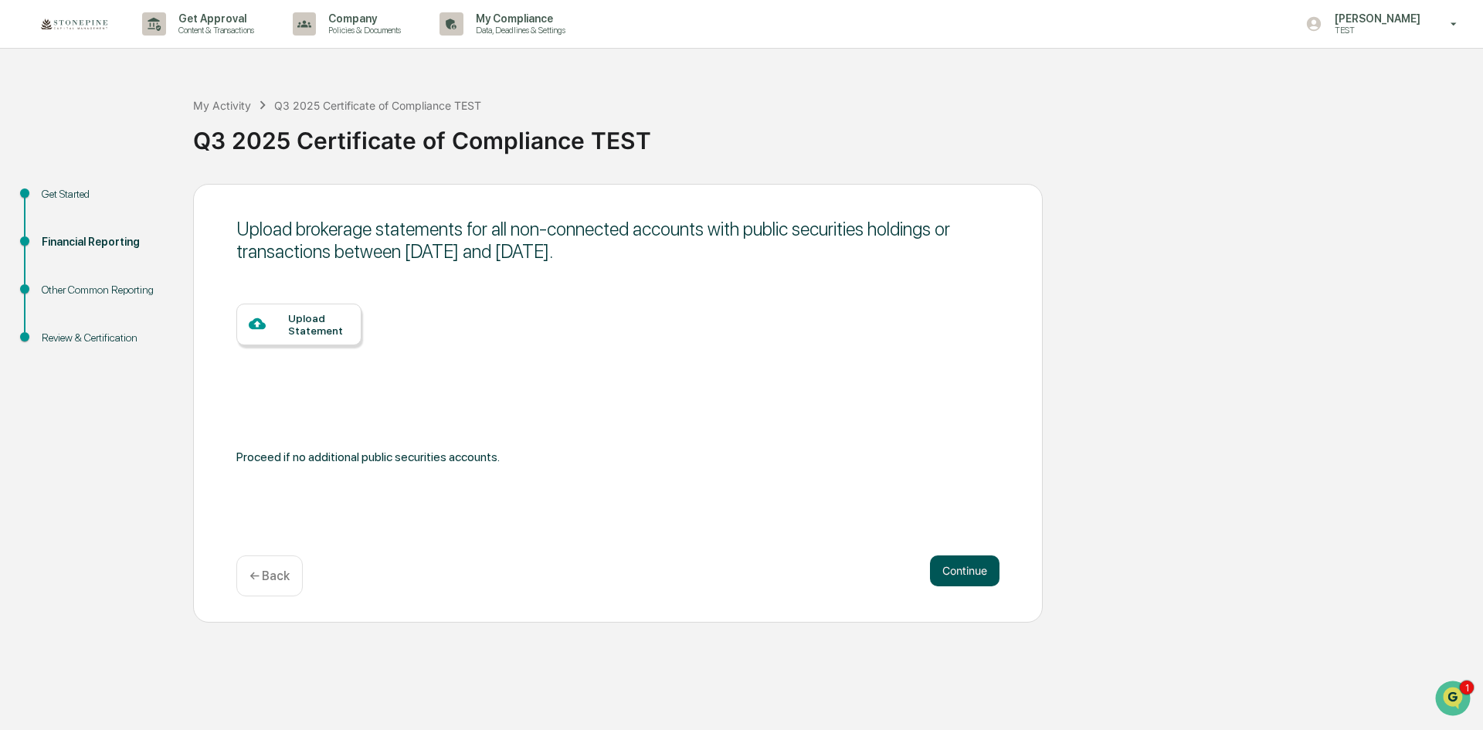
click at [962, 566] on button "Continue" at bounding box center [965, 570] width 70 height 31
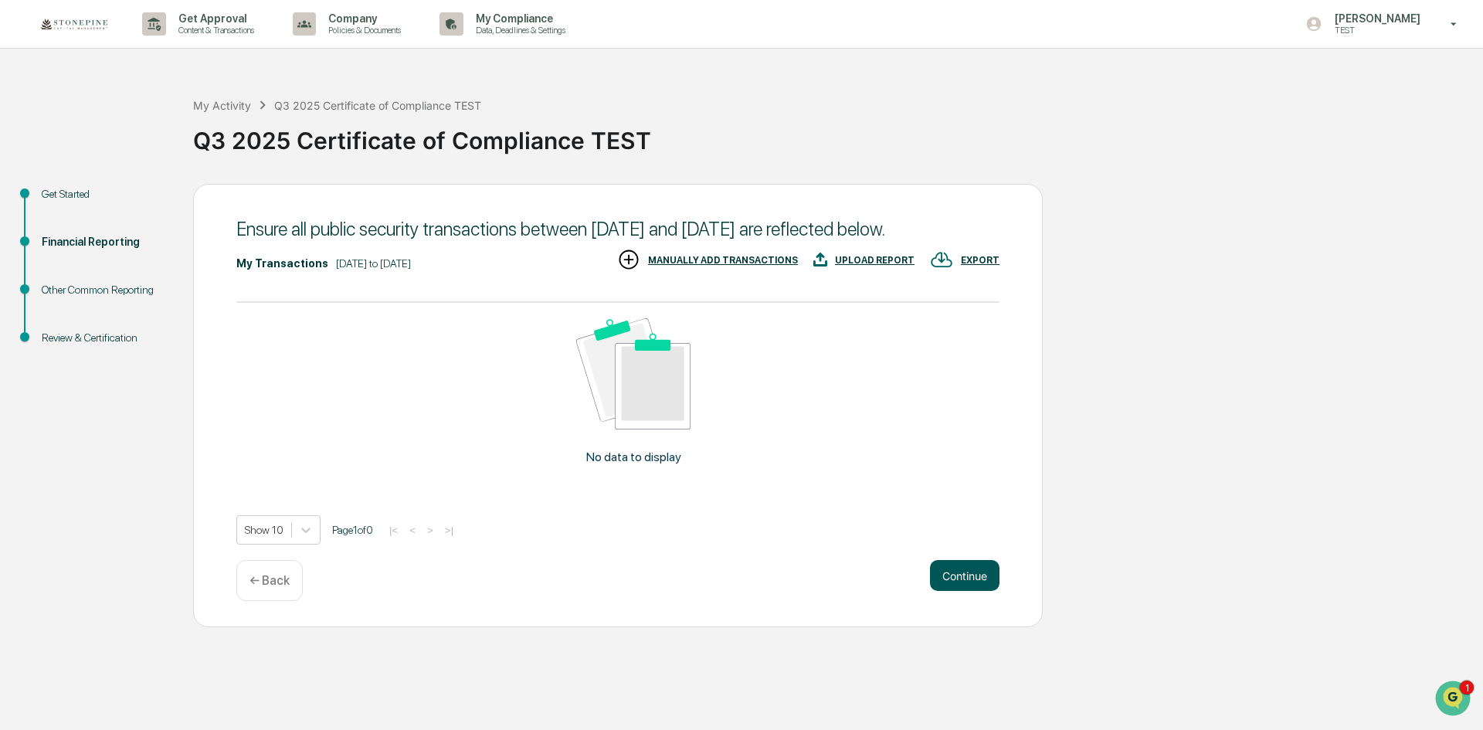
click at [960, 591] on button "Continue" at bounding box center [965, 575] width 70 height 31
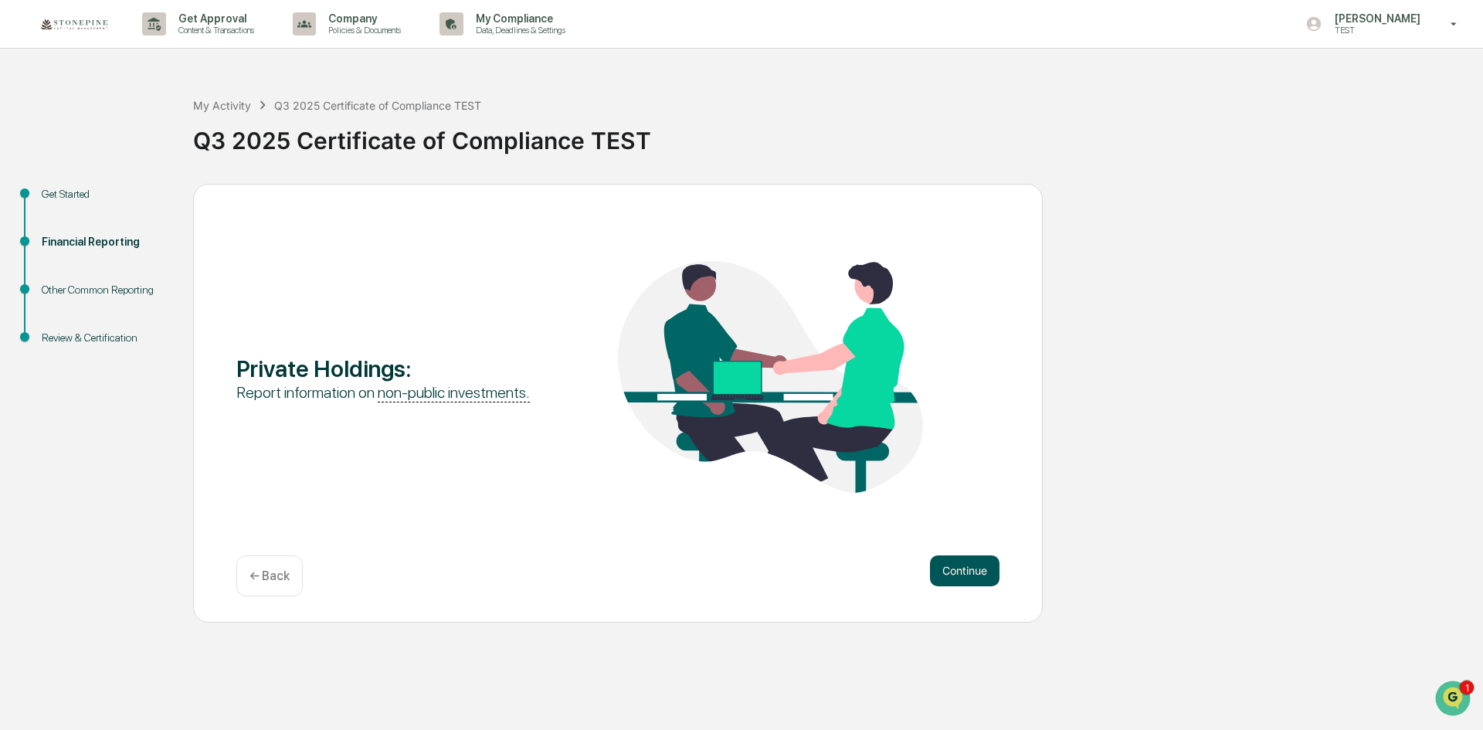
click at [945, 571] on button "Continue" at bounding box center [965, 570] width 70 height 31
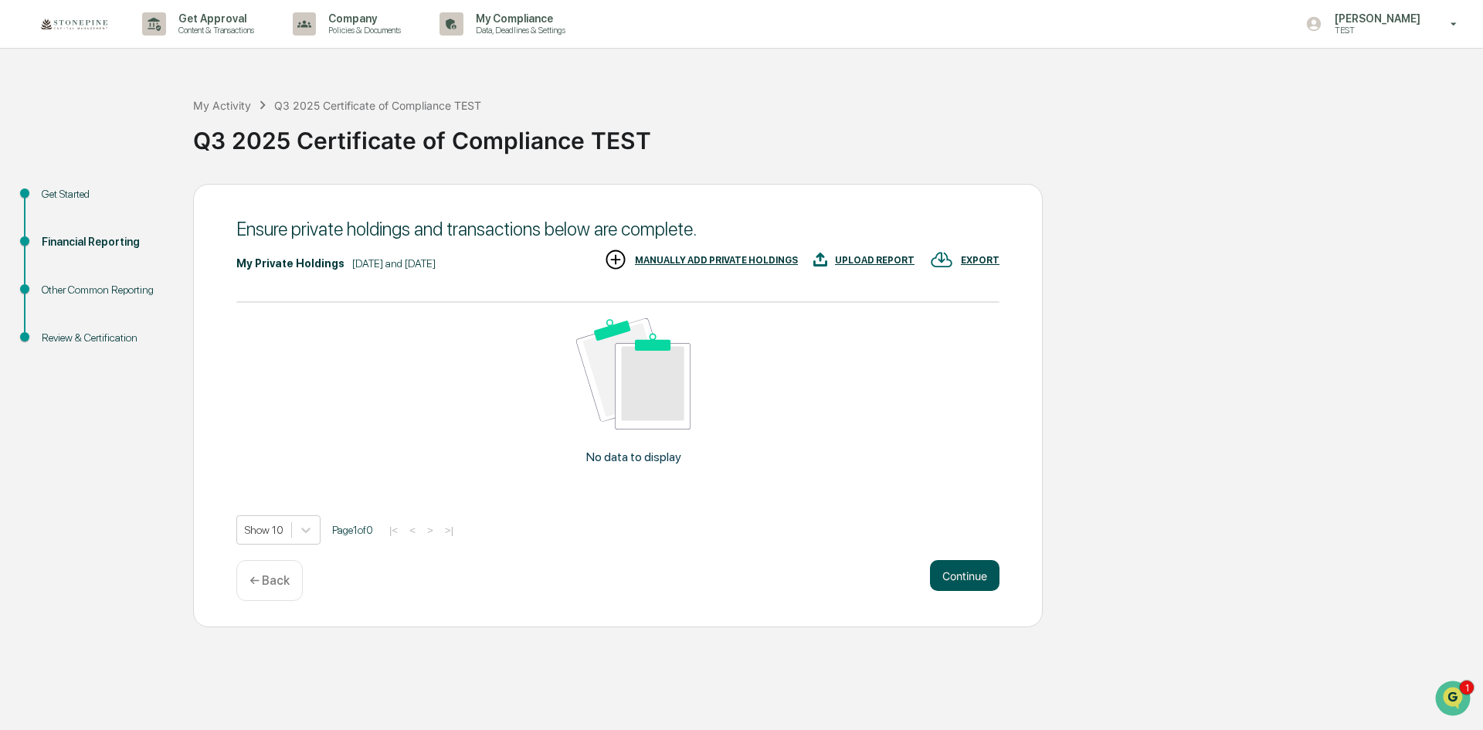
click at [962, 577] on button "Continue" at bounding box center [965, 575] width 70 height 31
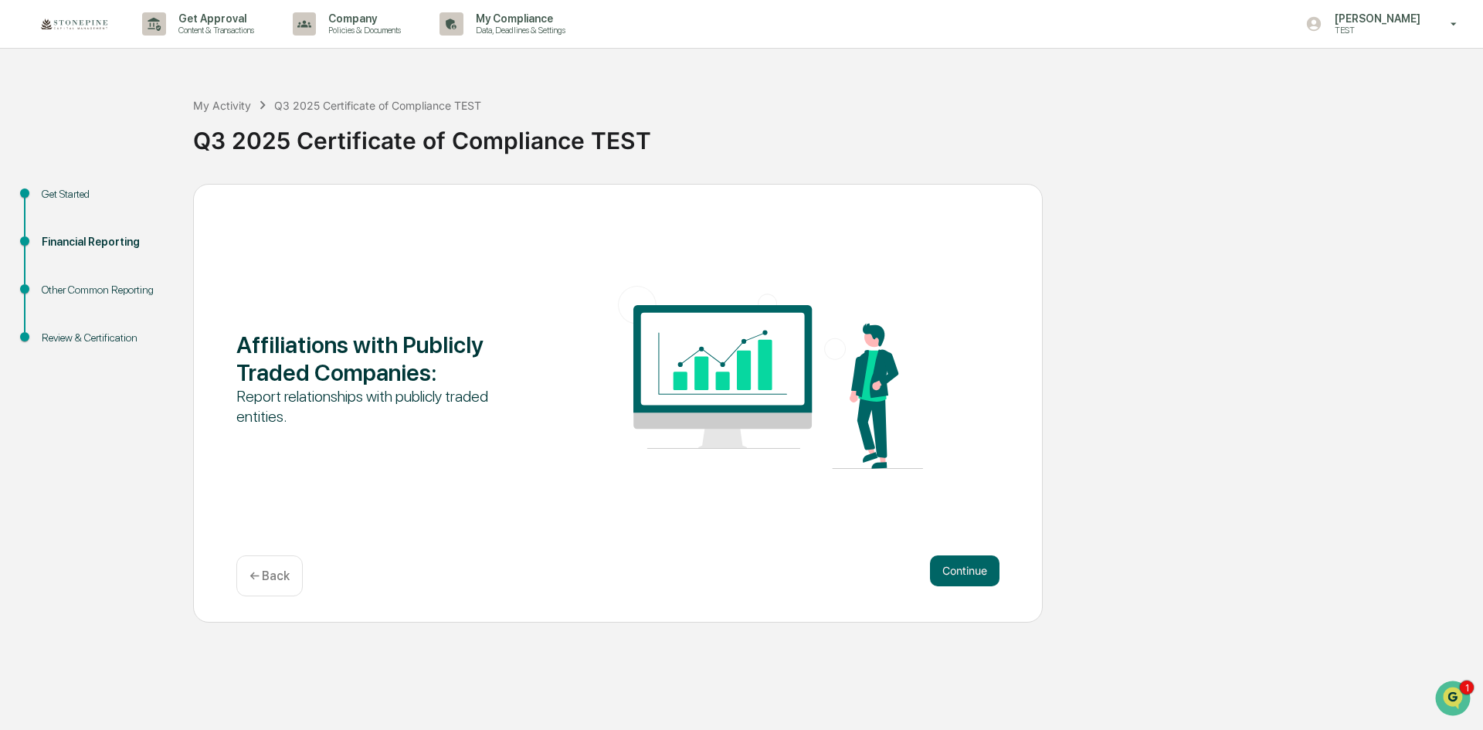
click at [962, 577] on button "Continue" at bounding box center [965, 570] width 70 height 31
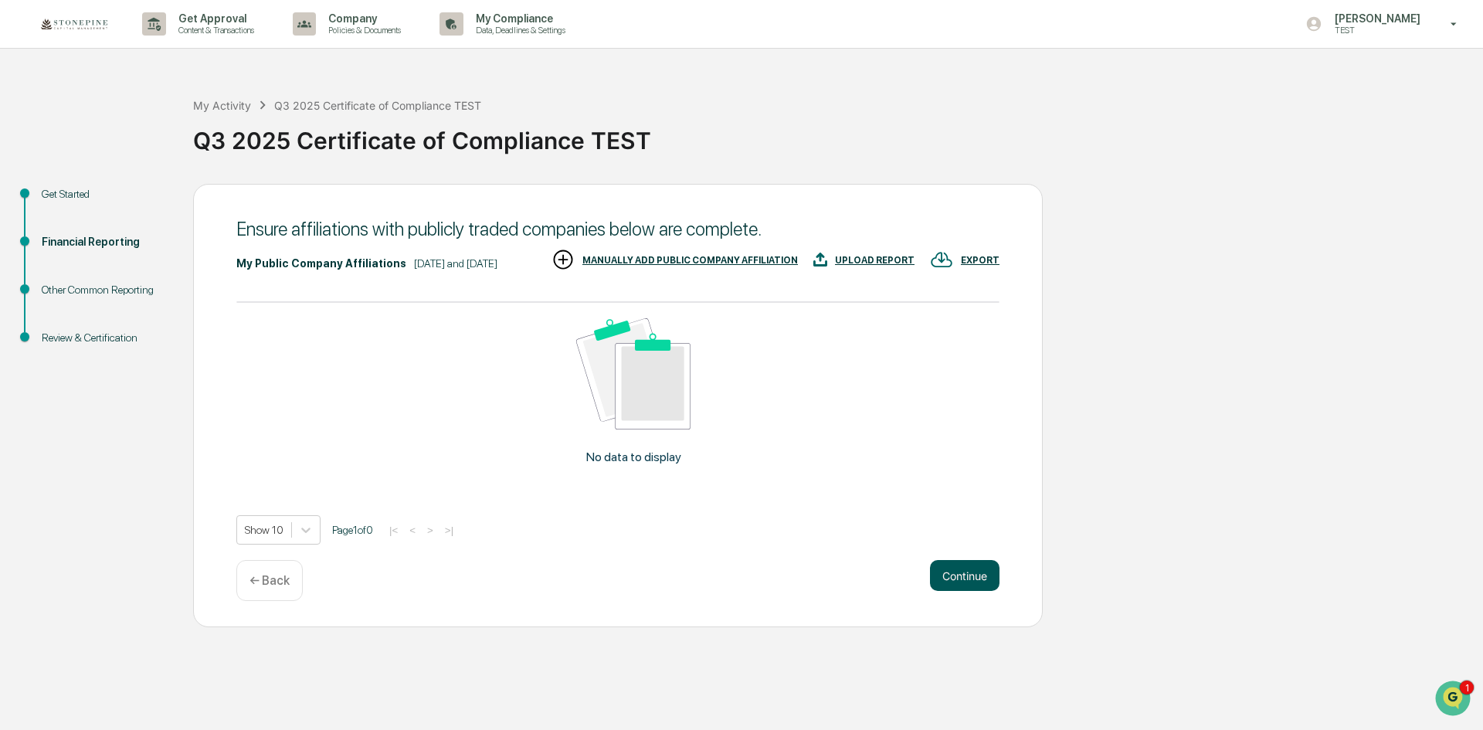
click at [968, 591] on button "Continue" at bounding box center [965, 575] width 70 height 31
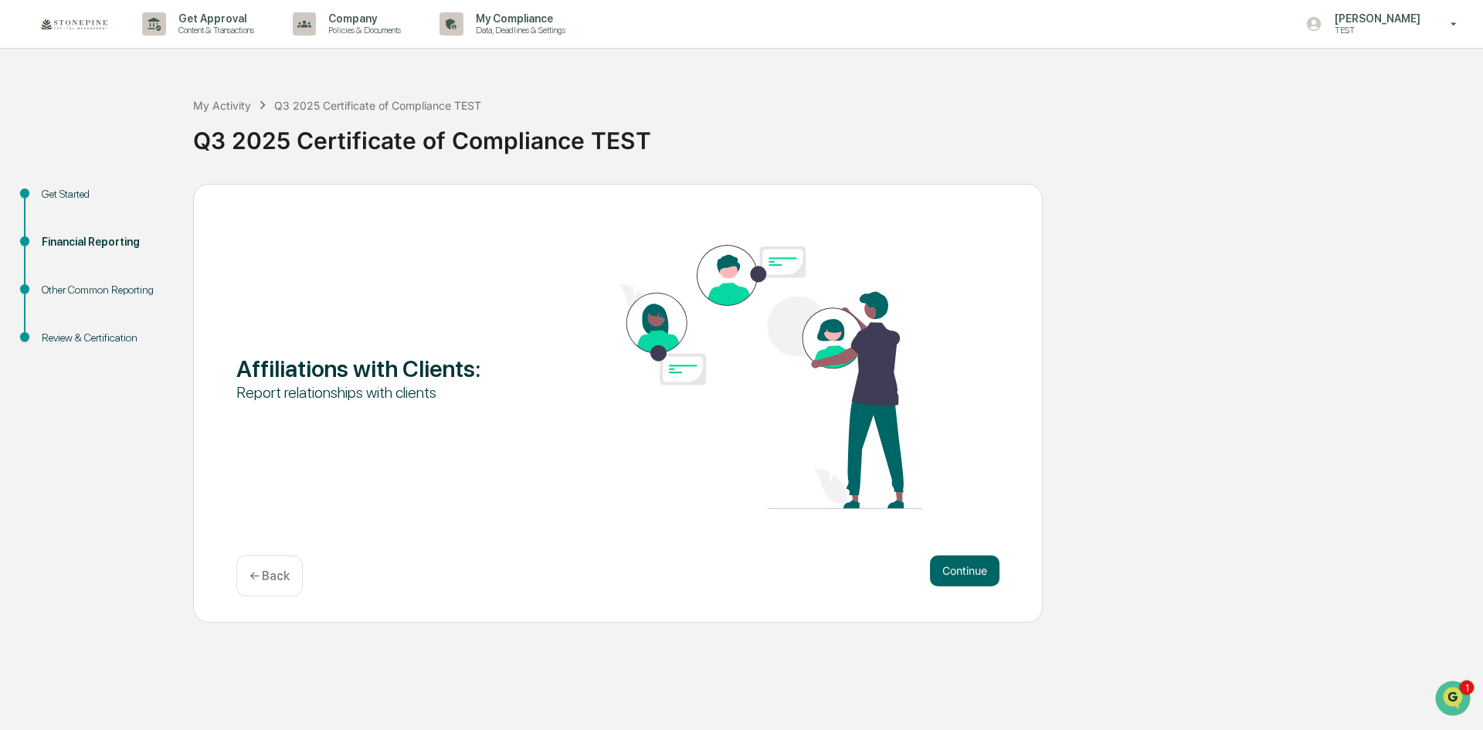
click at [968, 600] on div "Affiliations with Clients : Report relationships with clients Continue ← Back" at bounding box center [617, 403] width 849 height 439
click at [965, 590] on div "Continue ← Back" at bounding box center [617, 575] width 763 height 41
click at [954, 570] on button "Continue" at bounding box center [965, 570] width 70 height 31
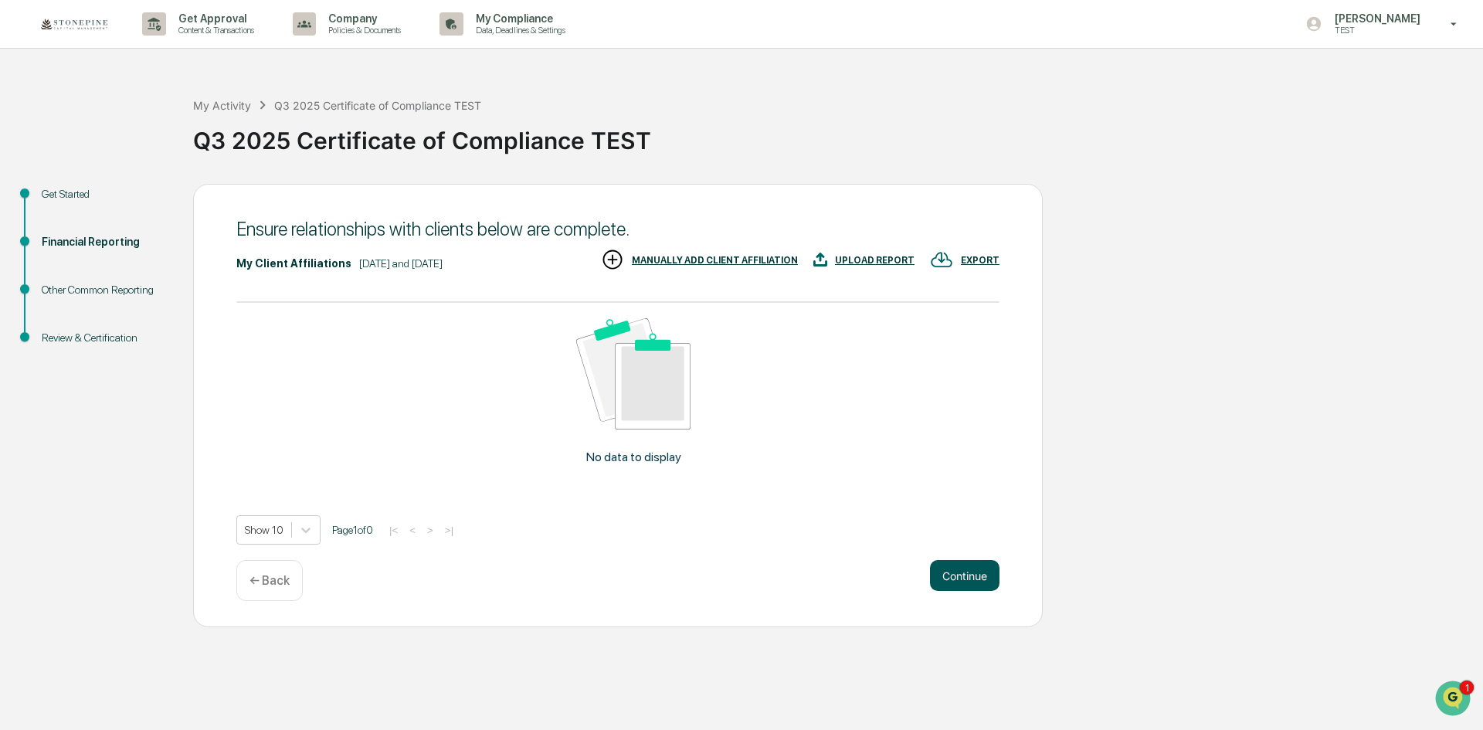
click at [954, 570] on button "Continue" at bounding box center [965, 575] width 70 height 31
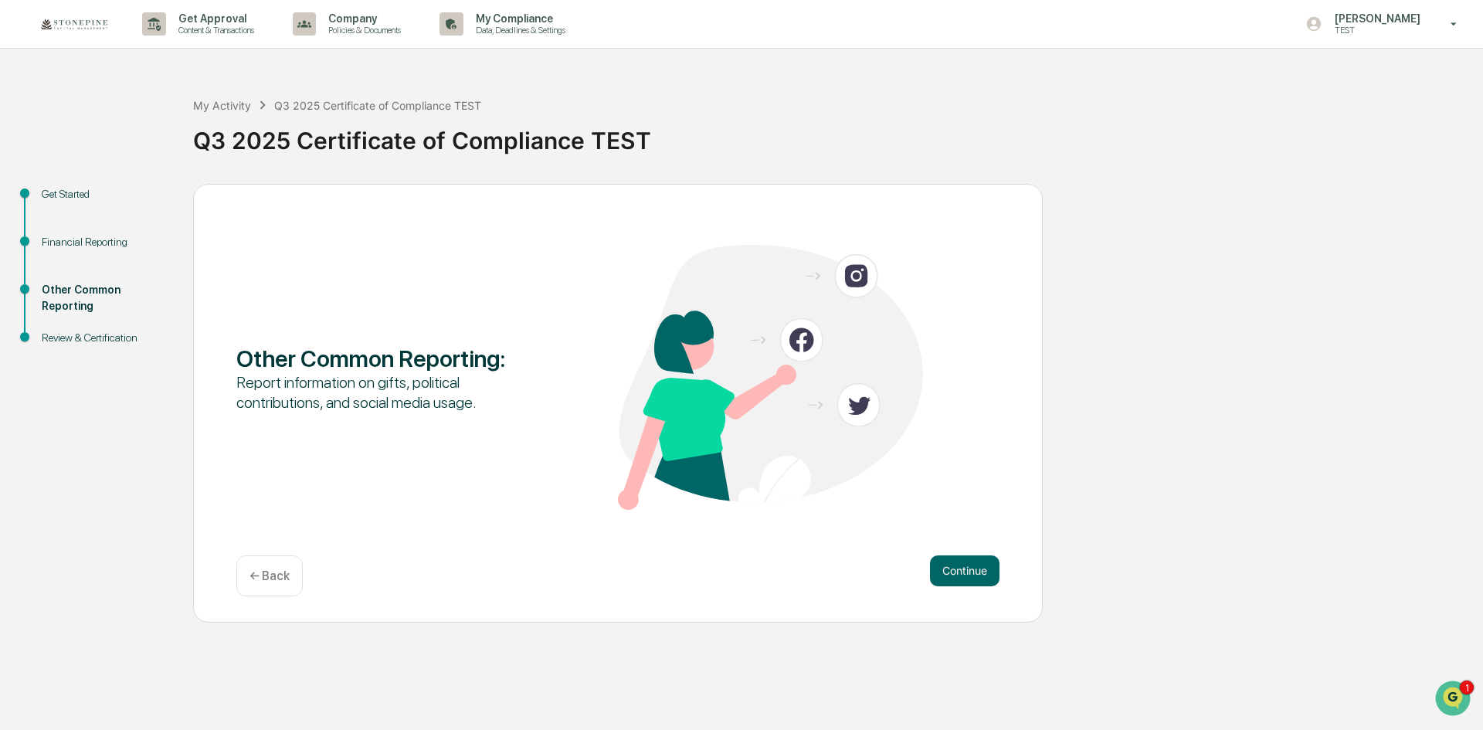
click at [954, 570] on button "Continue" at bounding box center [965, 570] width 70 height 31
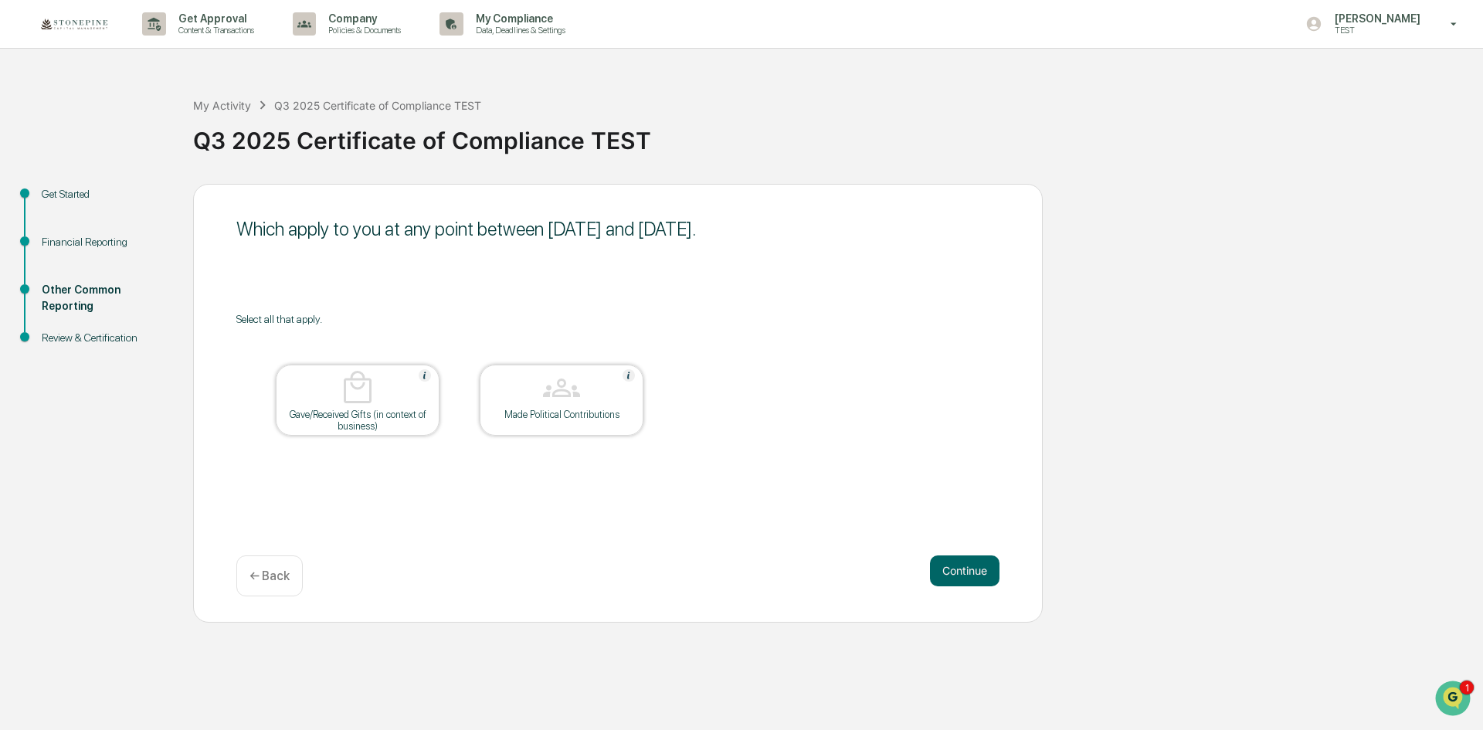
click at [535, 424] on div "Made Political Contributions" at bounding box center [562, 399] width 164 height 71
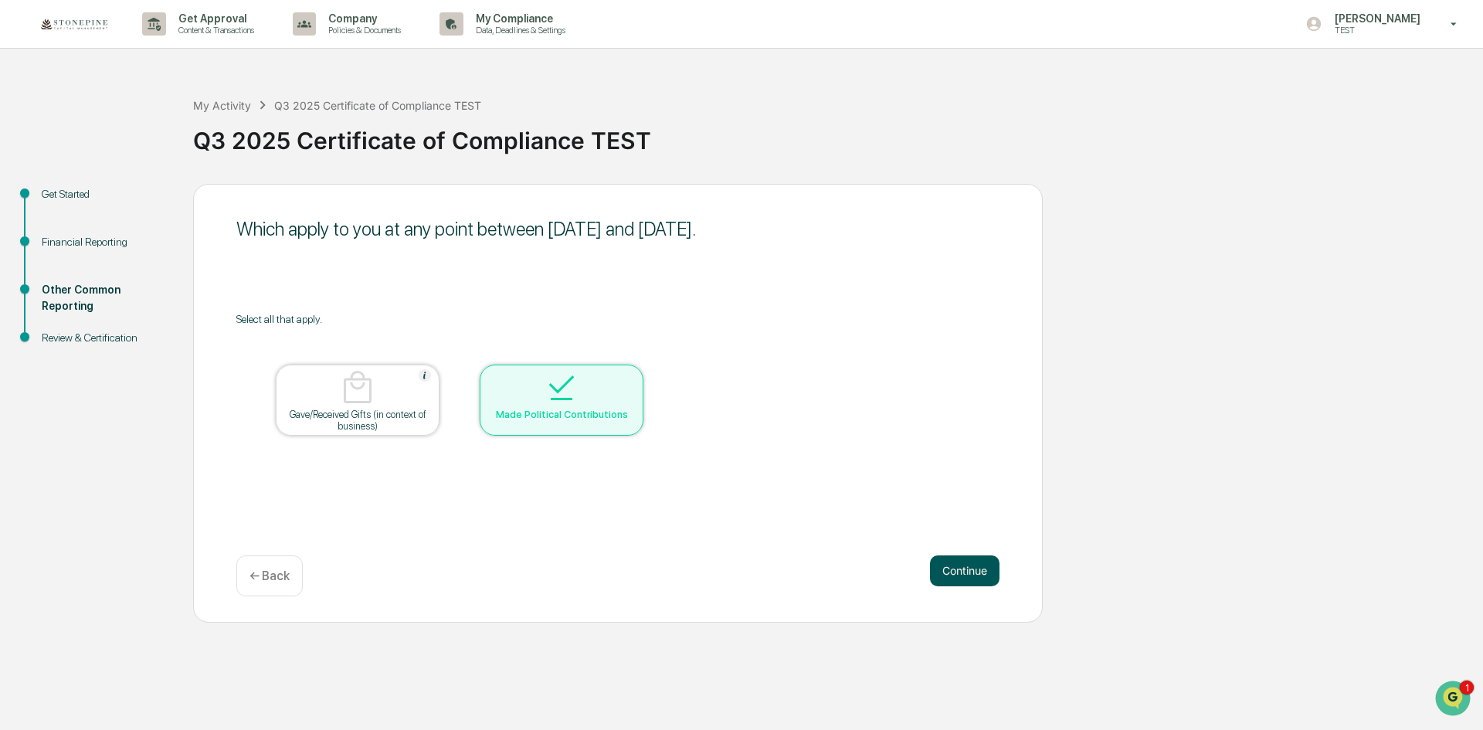
click at [969, 570] on button "Continue" at bounding box center [965, 570] width 70 height 31
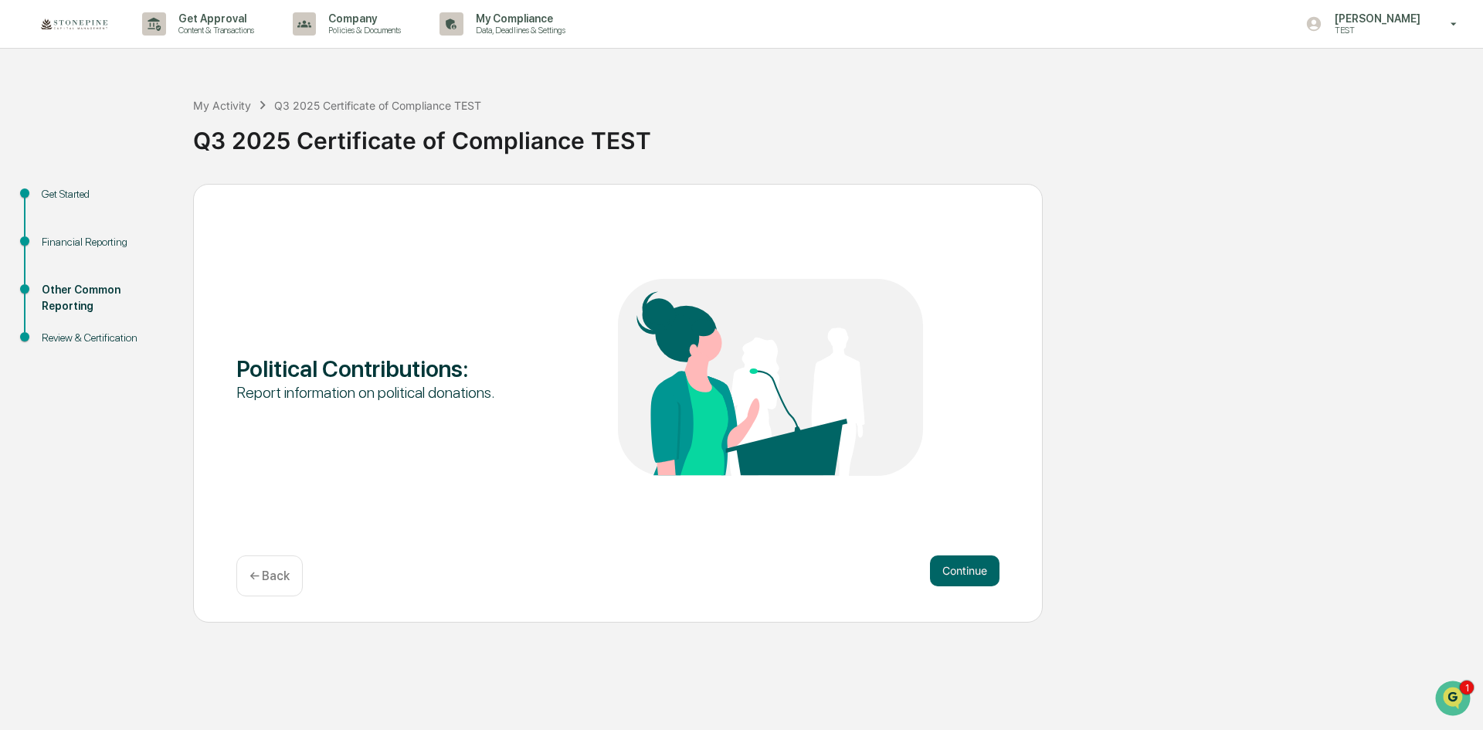
click at [969, 570] on button "Continue" at bounding box center [965, 570] width 70 height 31
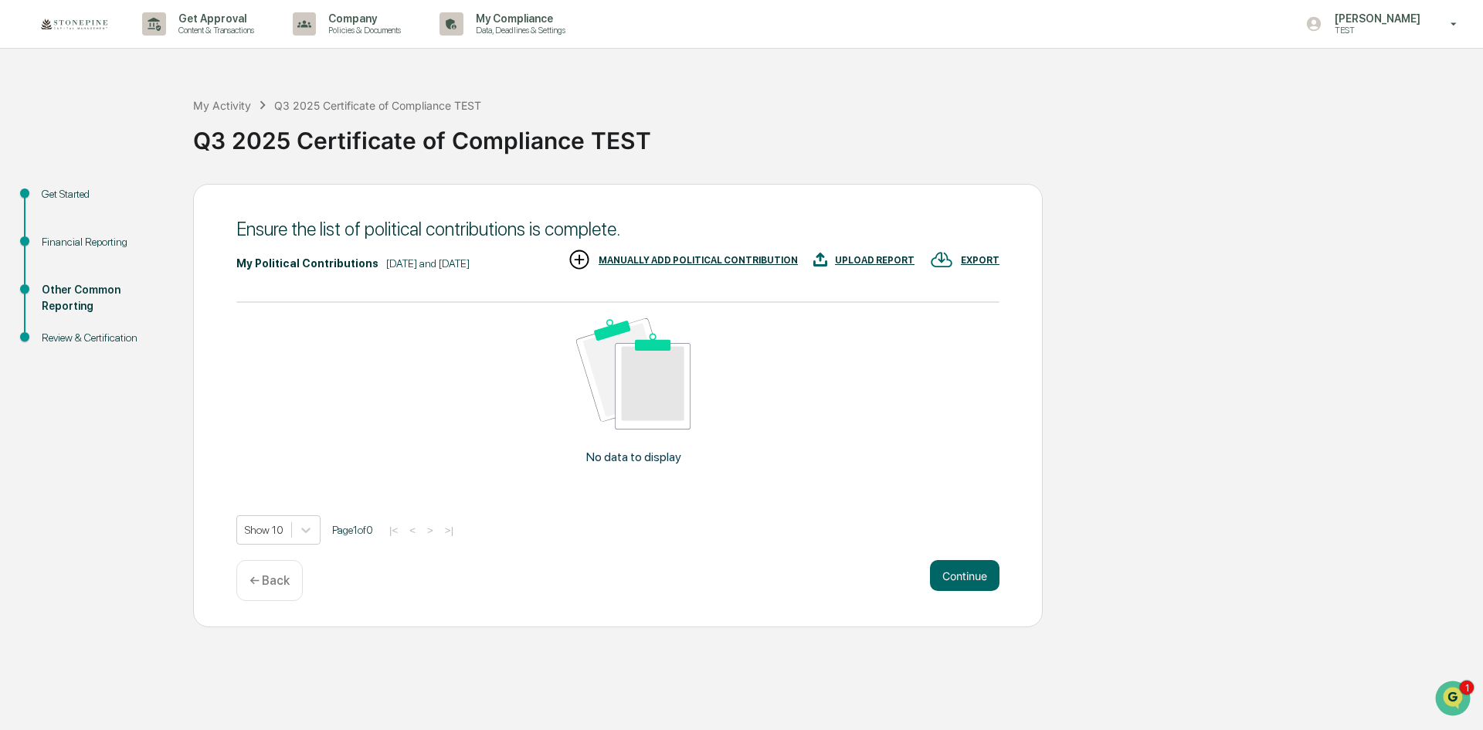
click at [270, 578] on p "← Back" at bounding box center [269, 580] width 40 height 15
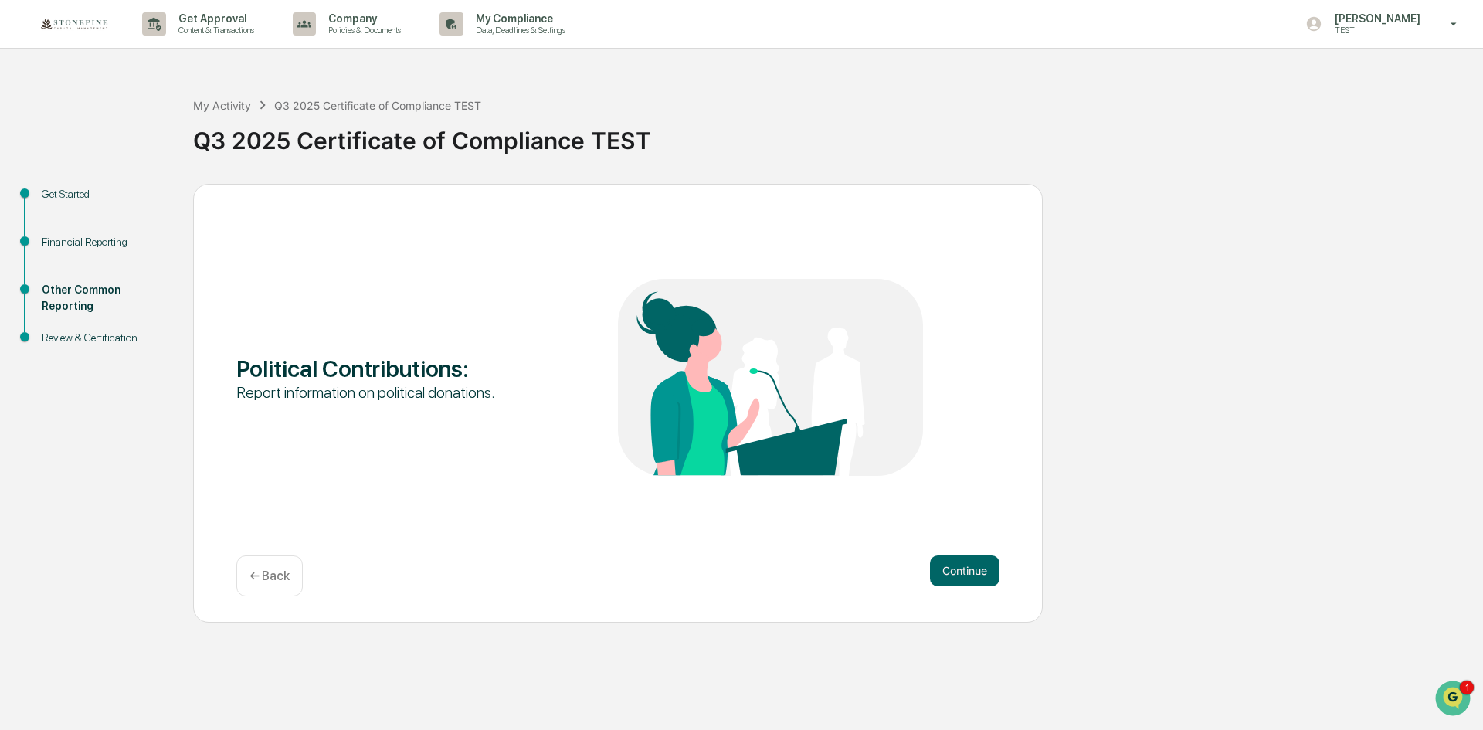
click at [270, 578] on p "← Back" at bounding box center [269, 575] width 40 height 15
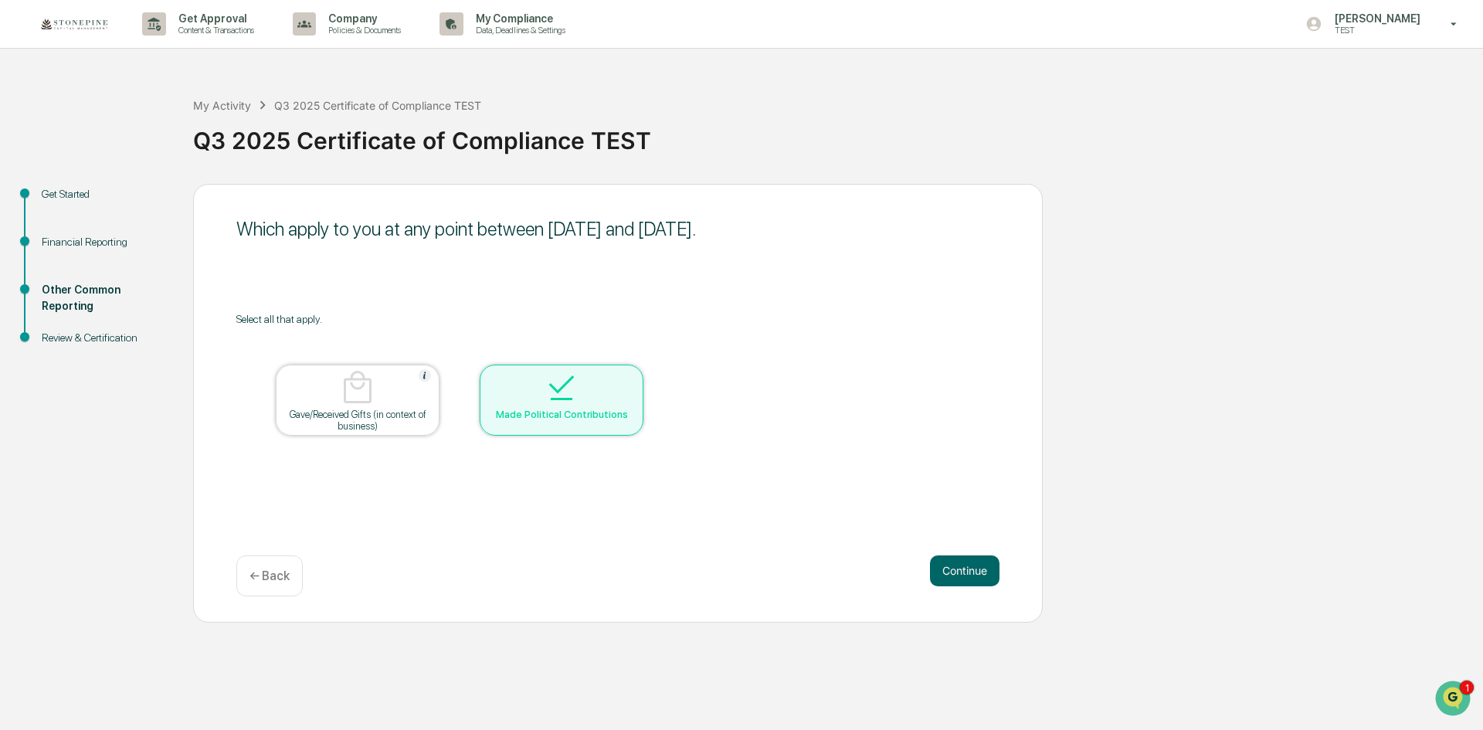
click at [299, 565] on div "← Back" at bounding box center [269, 575] width 66 height 41
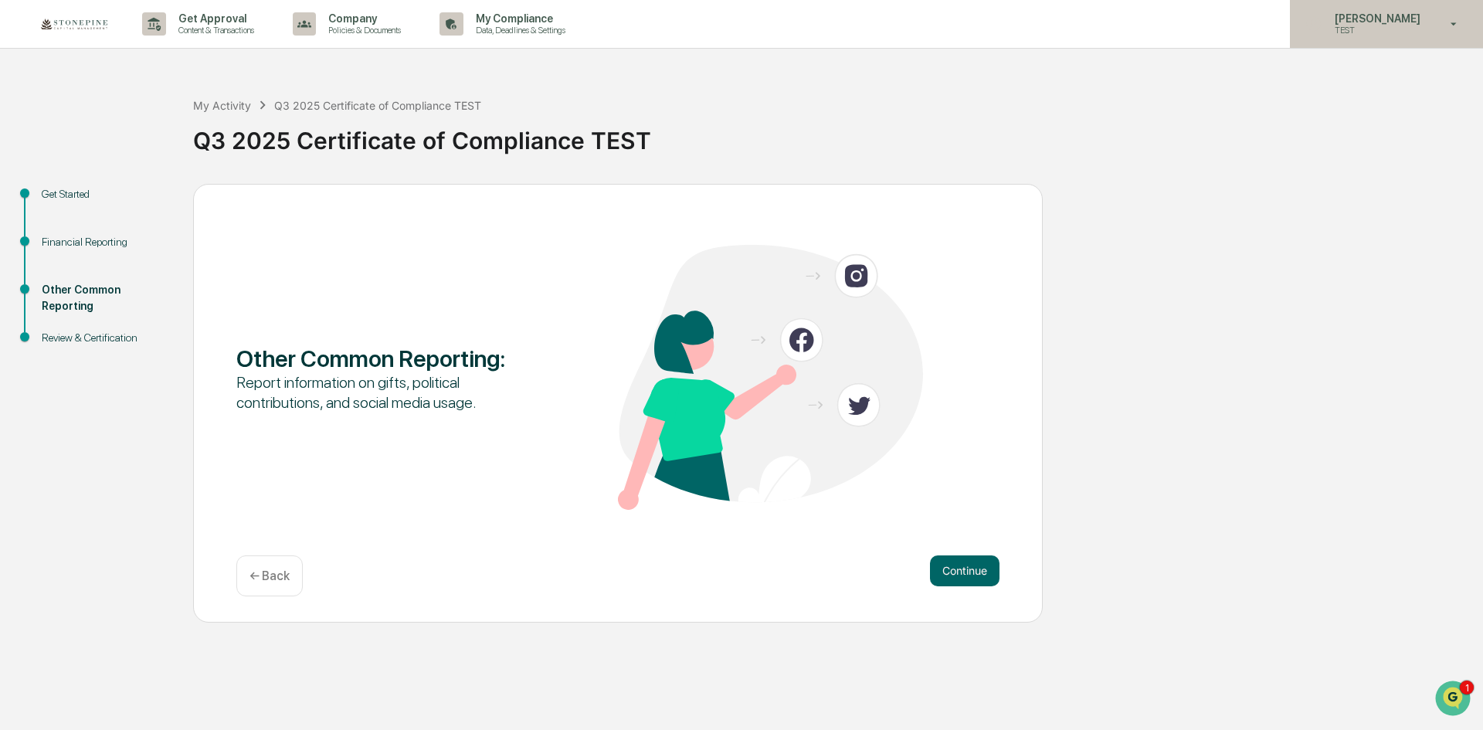
click at [1378, 23] on p "[PERSON_NAME]" at bounding box center [1375, 18] width 106 height 12
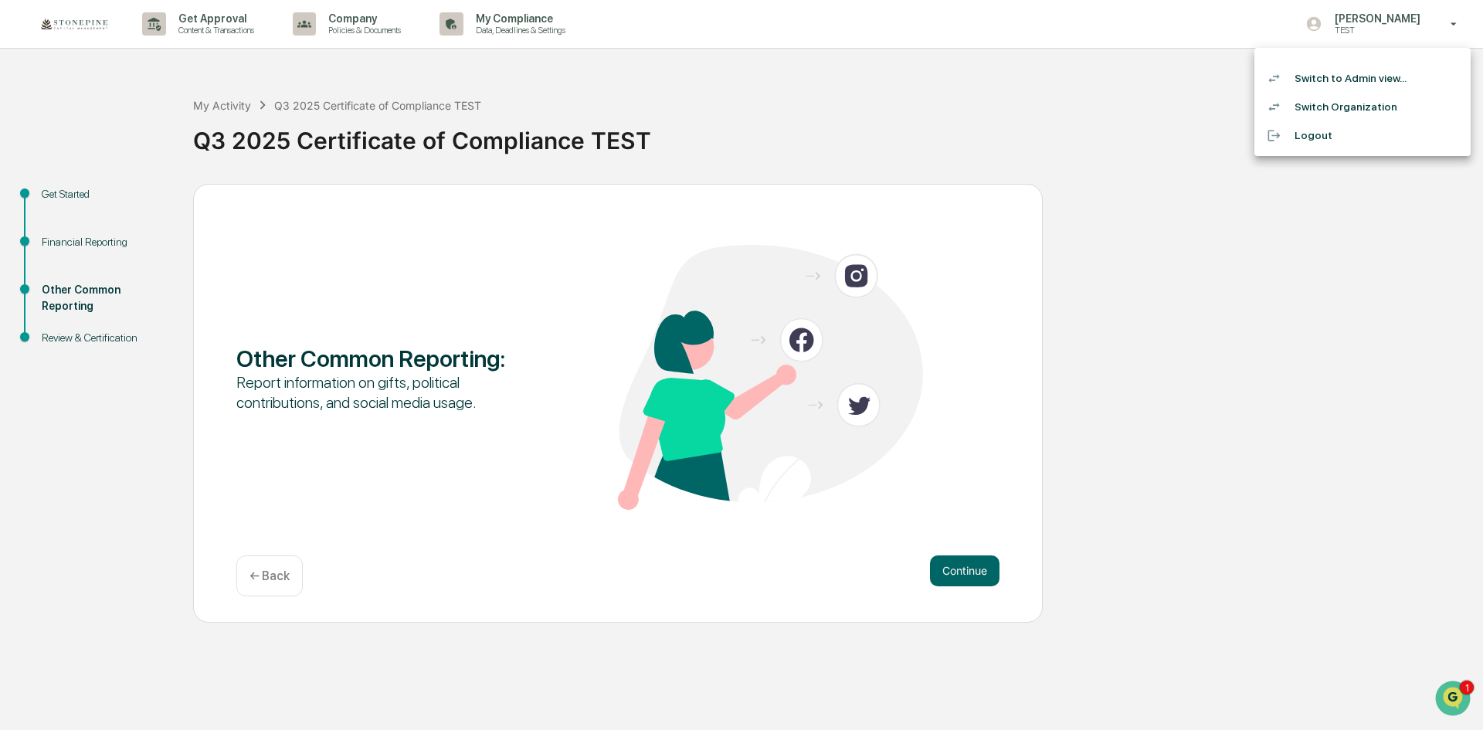
click at [1355, 108] on li "Switch Organization" at bounding box center [1362, 107] width 216 height 29
